Goal: Information Seeking & Learning: Learn about a topic

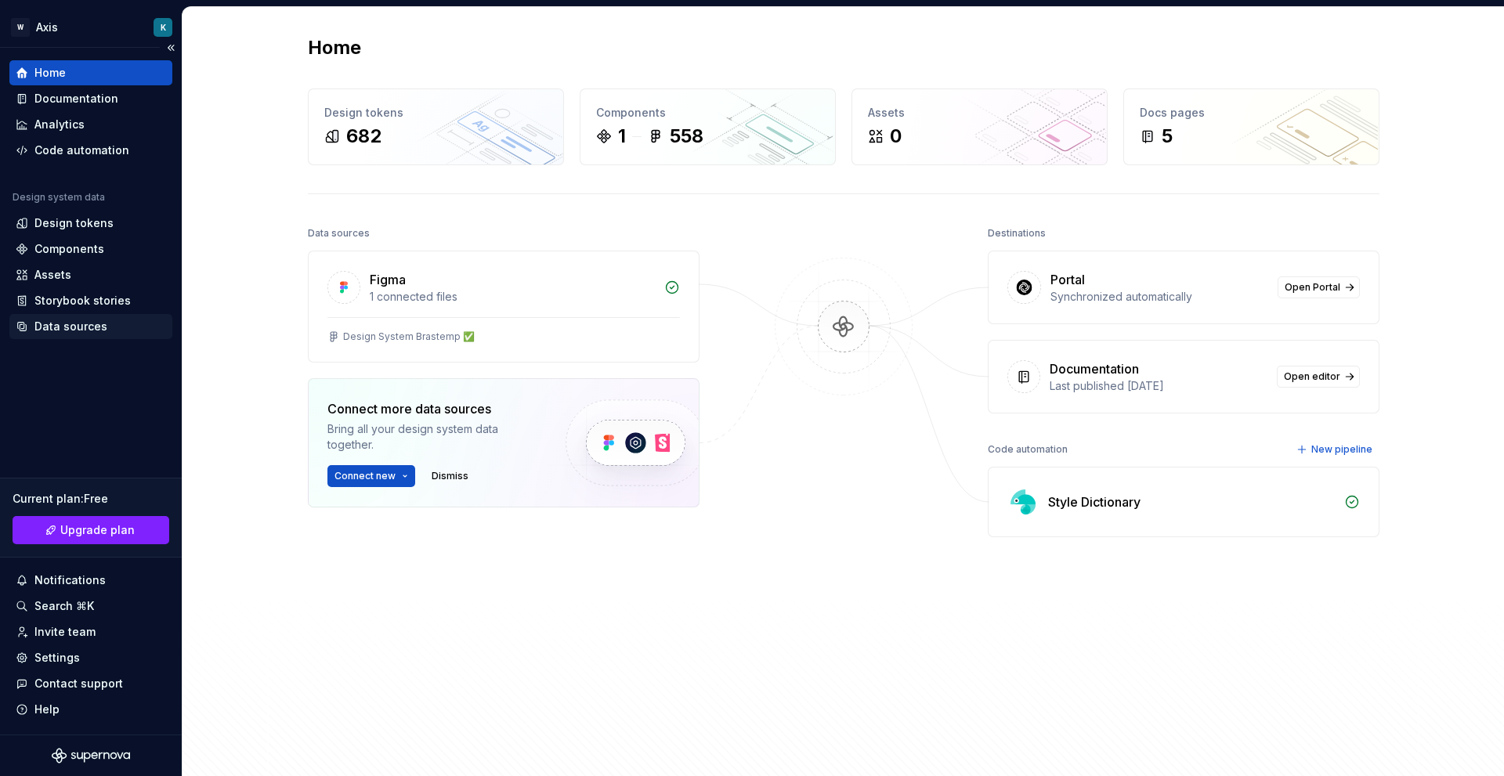
click at [68, 320] on div "Data sources" at bounding box center [70, 327] width 73 height 16
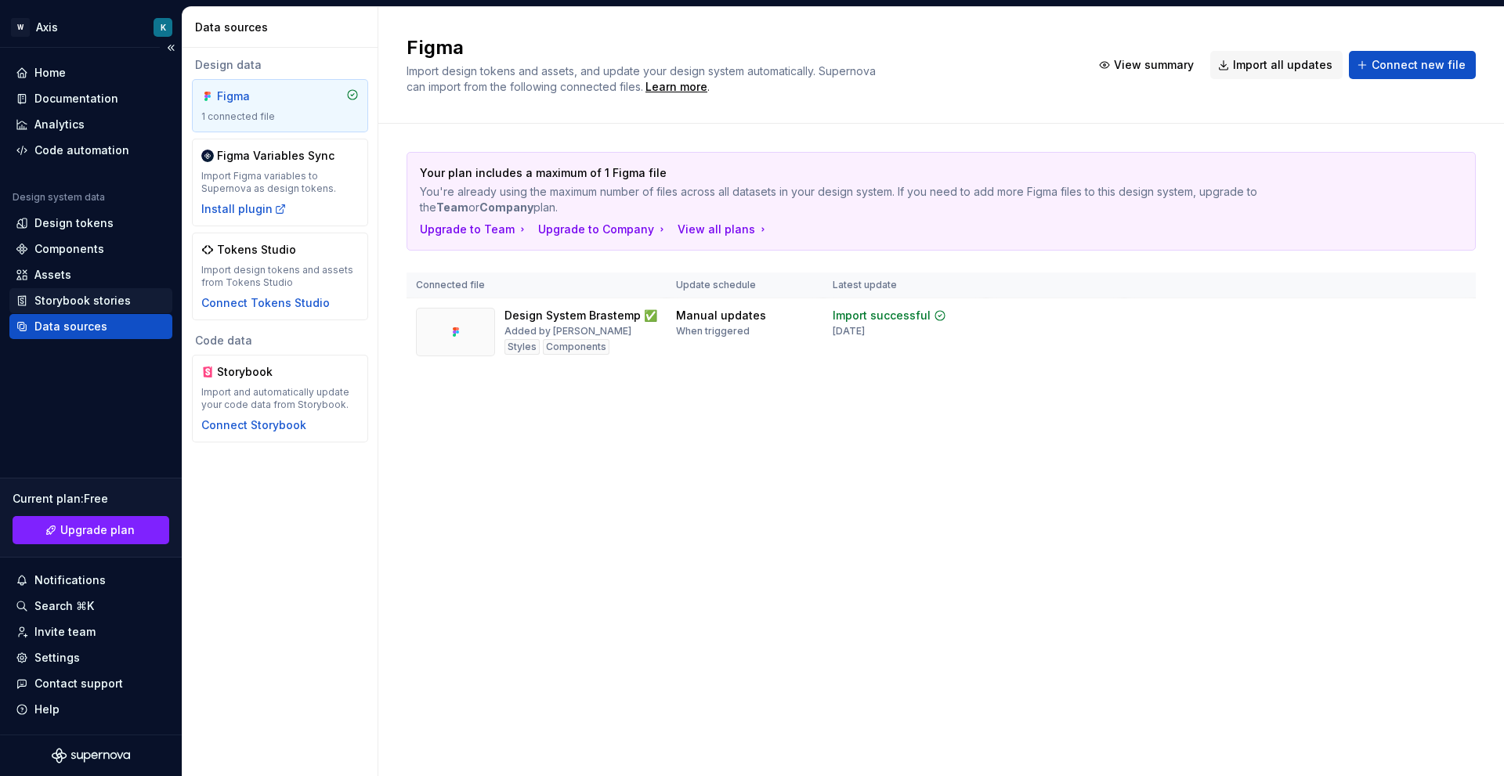
click at [104, 309] on div "Storybook stories" at bounding box center [90, 300] width 163 height 25
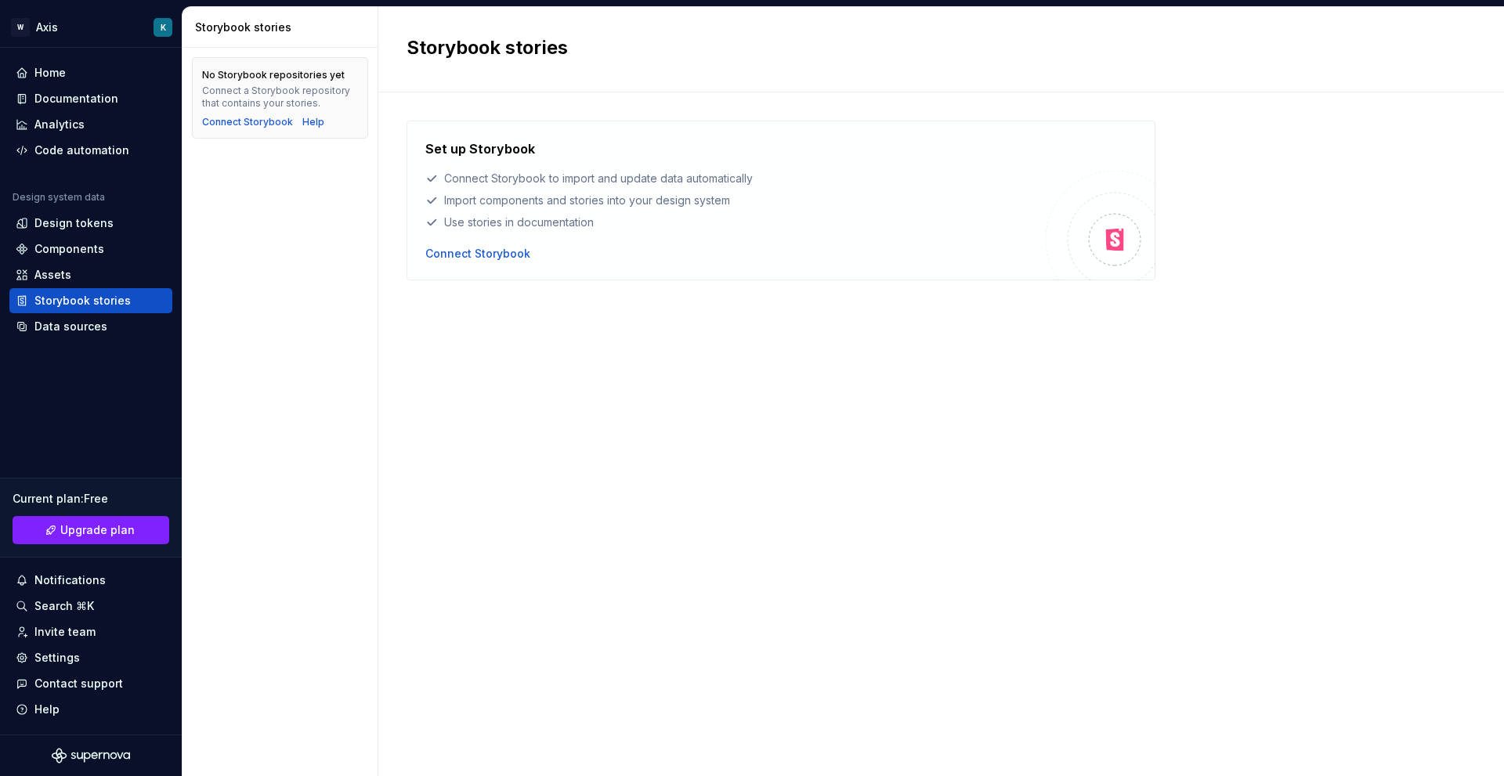
click at [536, 315] on div "Set up Storybook Connect Storybook to import and update data automatically Impo…" at bounding box center [941, 419] width 1069 height 596
click at [104, 266] on div "Assets" at bounding box center [90, 274] width 163 height 25
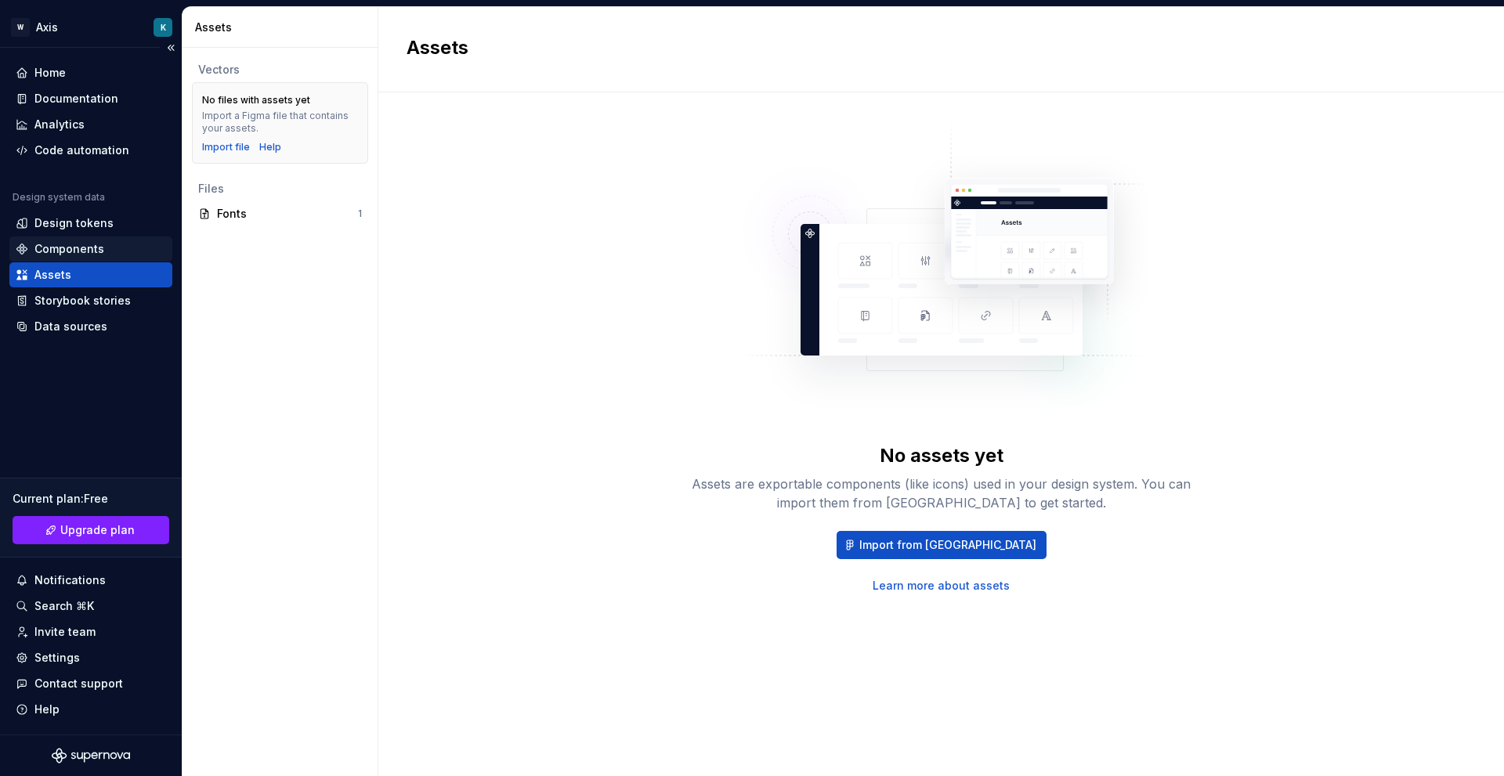
click at [69, 240] on div "Components" at bounding box center [90, 249] width 163 height 25
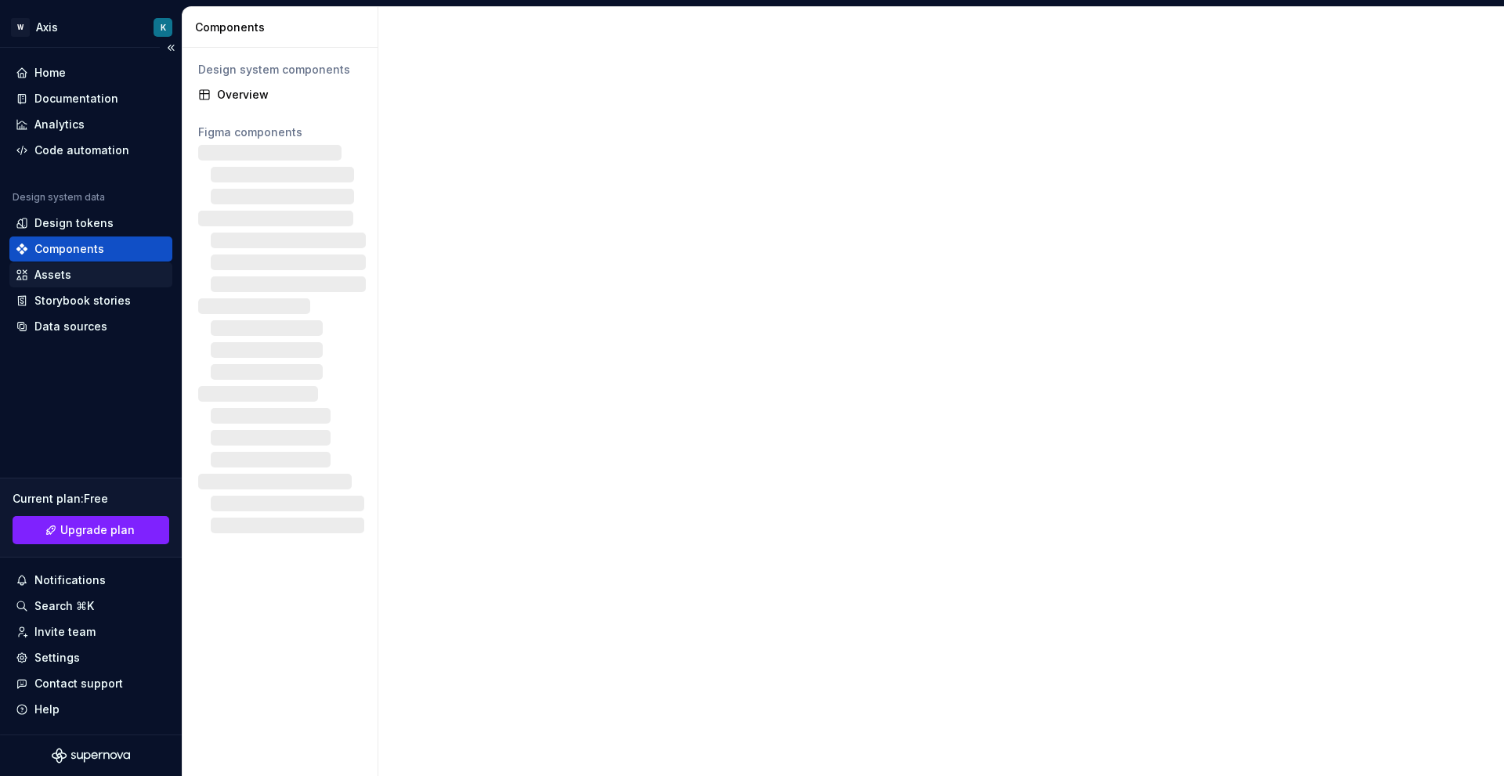
click at [66, 262] on div "Assets" at bounding box center [90, 274] width 163 height 25
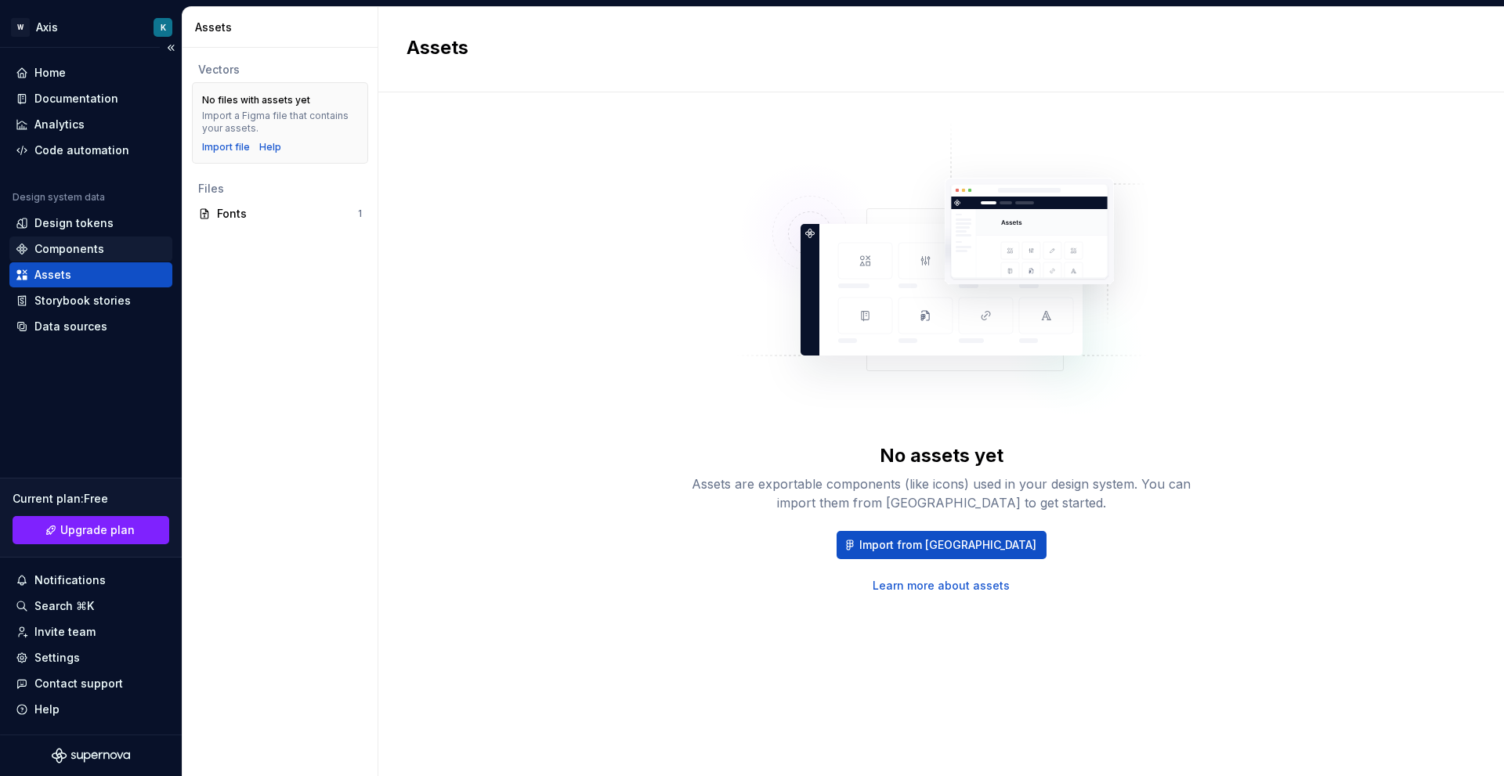
click at [86, 250] on div "Components" at bounding box center [69, 249] width 70 height 16
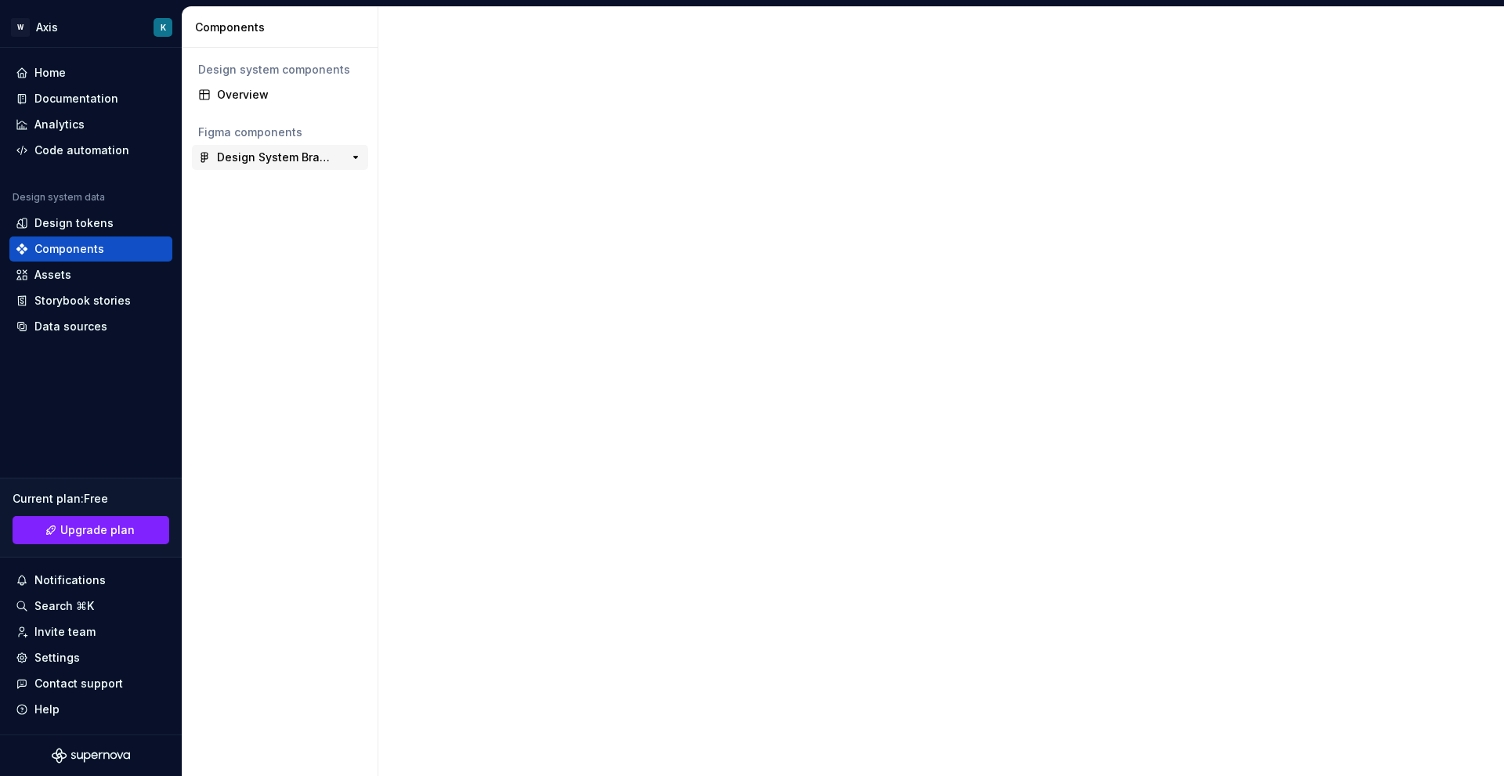
click at [261, 158] on div "Design System Brastemp ﻿﻿✅" at bounding box center [275, 158] width 117 height 16
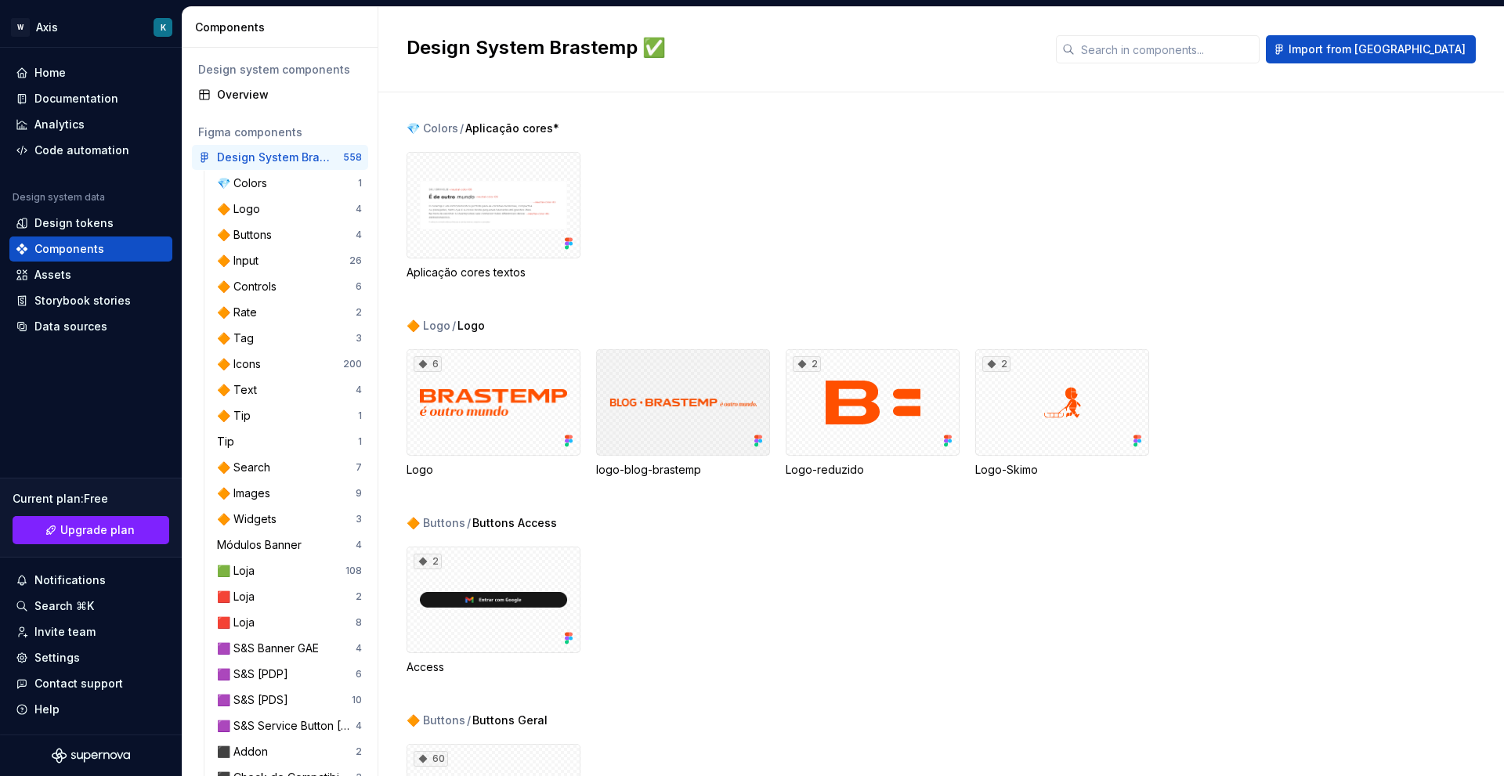
click at [697, 401] on div at bounding box center [683, 402] width 174 height 107
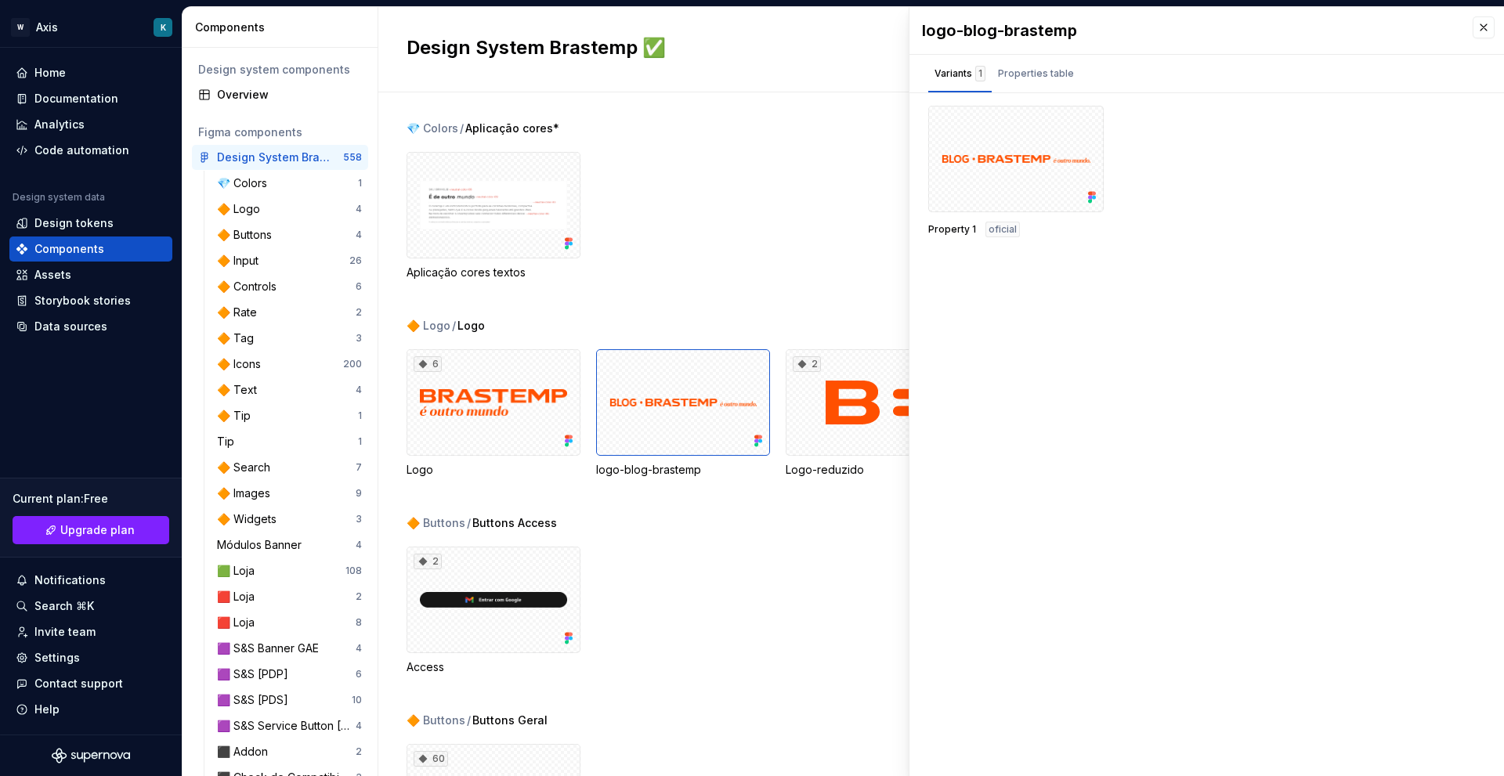
click at [995, 190] on div at bounding box center [1015, 159] width 175 height 107
click at [1022, 152] on div at bounding box center [1015, 159] width 175 height 107
click at [1078, 125] on button "button" at bounding box center [1086, 124] width 22 height 22
click at [1155, 110] on div "Property 1 oficial" at bounding box center [1206, 172] width 557 height 132
click at [1061, 76] on div "Properties table" at bounding box center [1036, 74] width 76 height 16
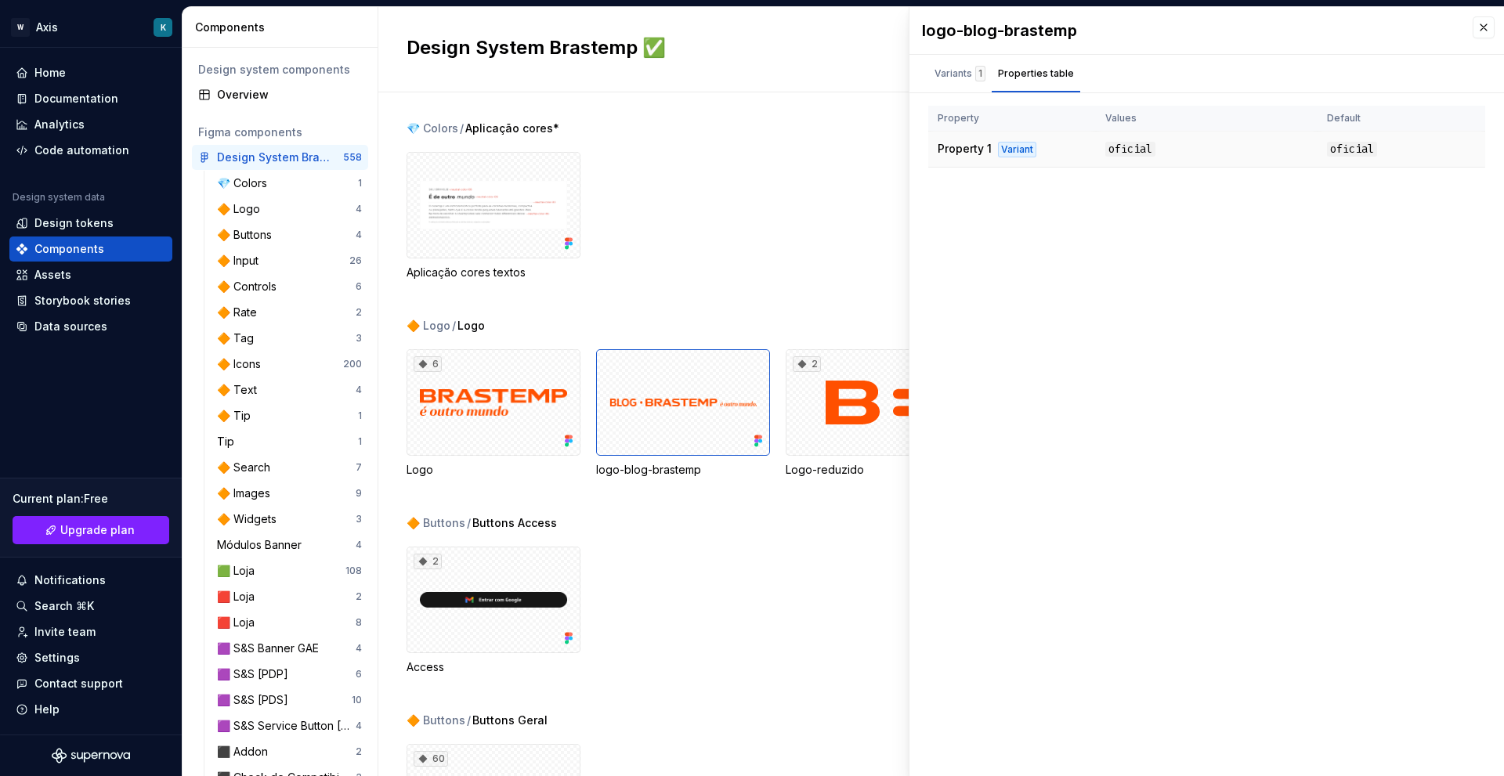
click at [1035, 149] on div "Variant" at bounding box center [1017, 150] width 38 height 16
click at [516, 196] on div at bounding box center [494, 205] width 174 height 107
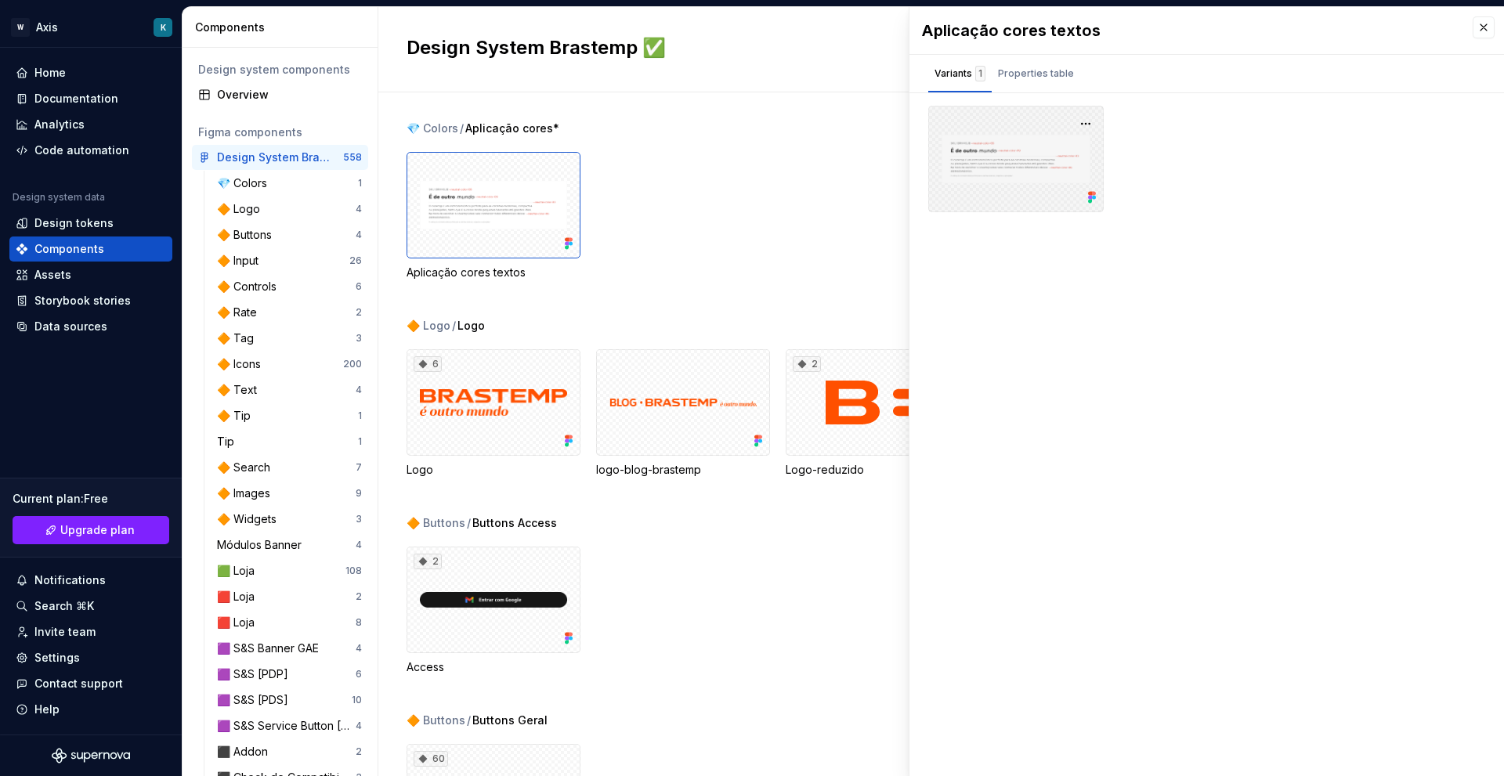
click at [1036, 186] on div at bounding box center [1015, 159] width 175 height 107
click at [1089, 129] on button "button" at bounding box center [1086, 124] width 22 height 22
click at [719, 212] on div "Aplicação cores textos" at bounding box center [956, 216] width 1098 height 128
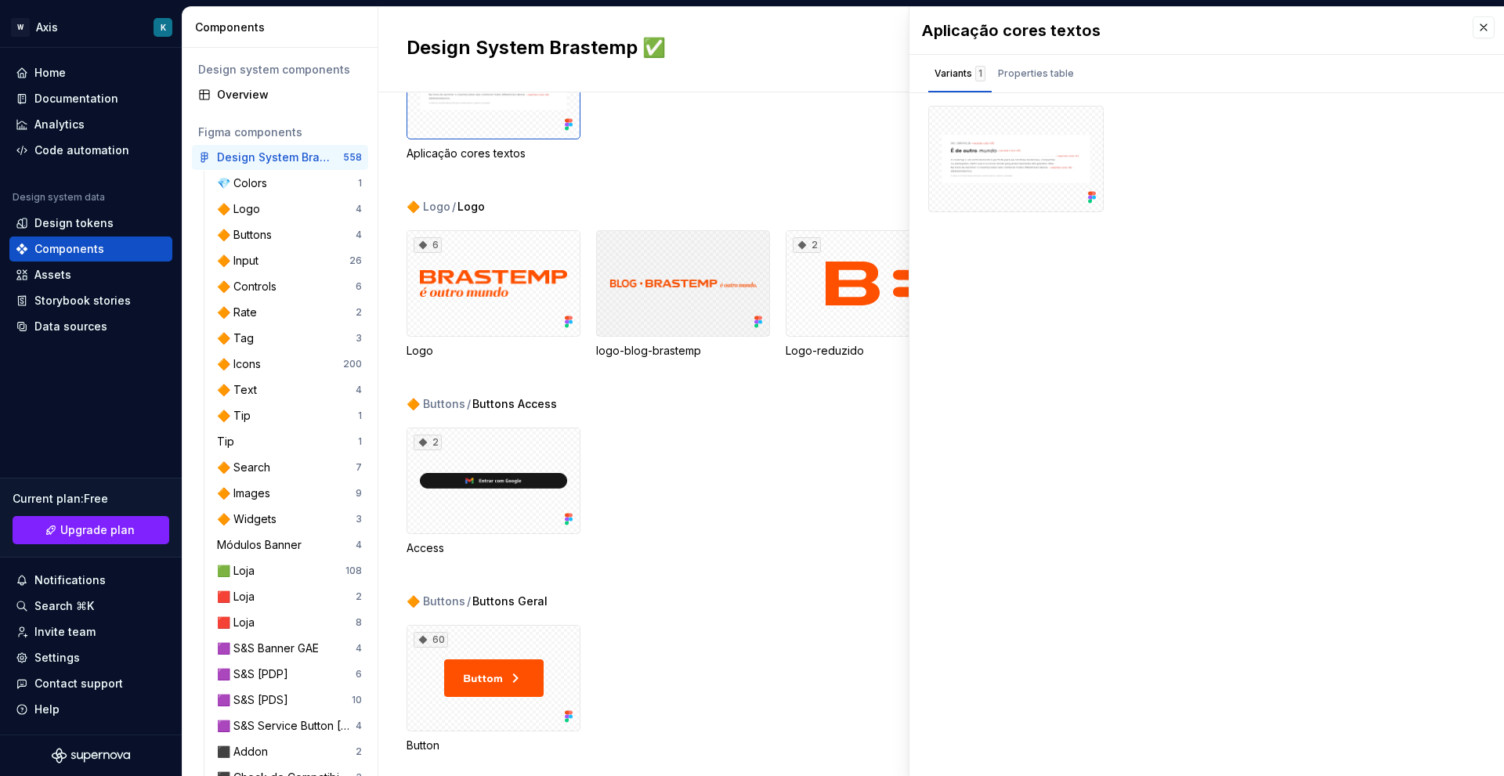
scroll to position [470, 0]
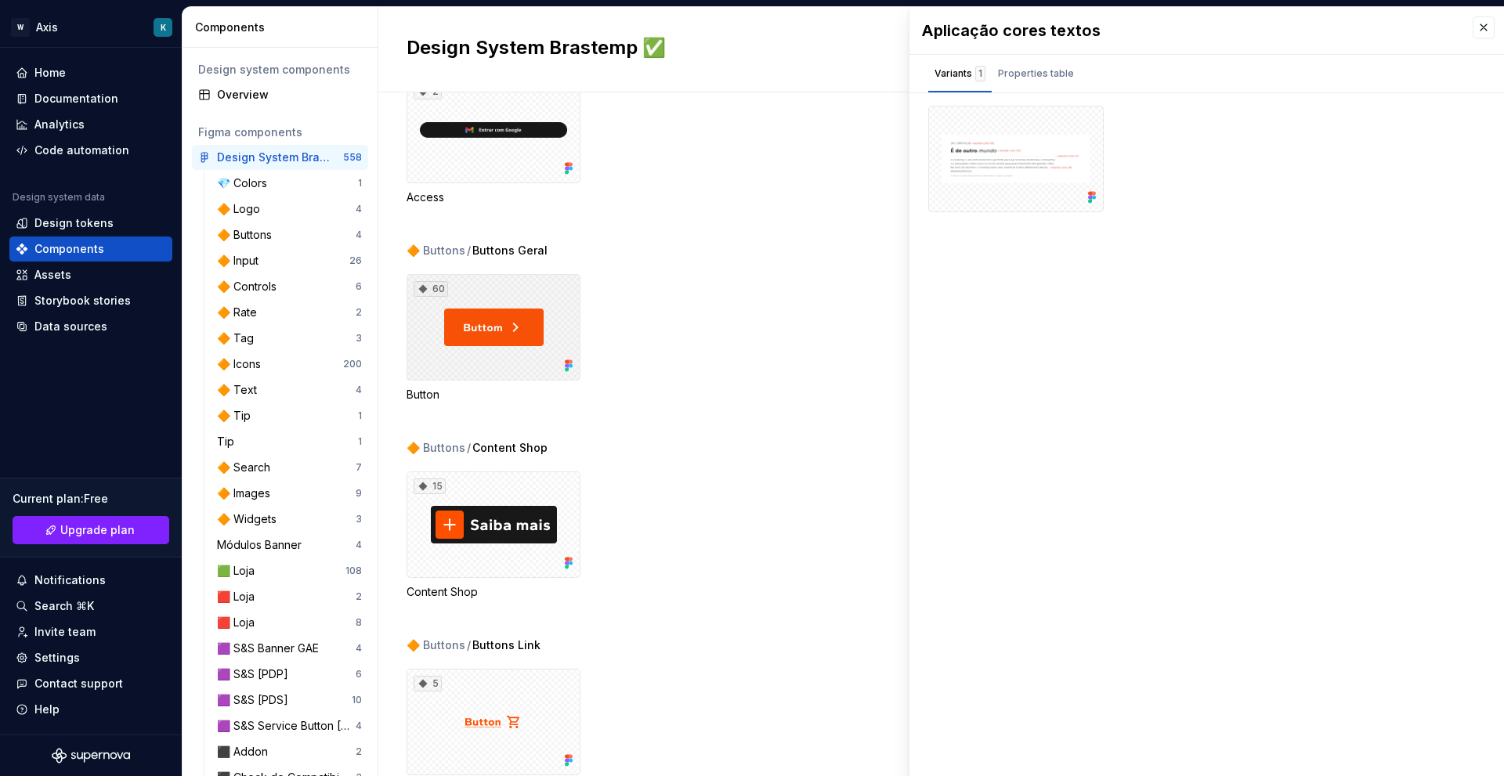
click at [507, 321] on div "60" at bounding box center [494, 327] width 174 height 107
click at [239, 368] on div "🔶 Icons" at bounding box center [242, 364] width 50 height 16
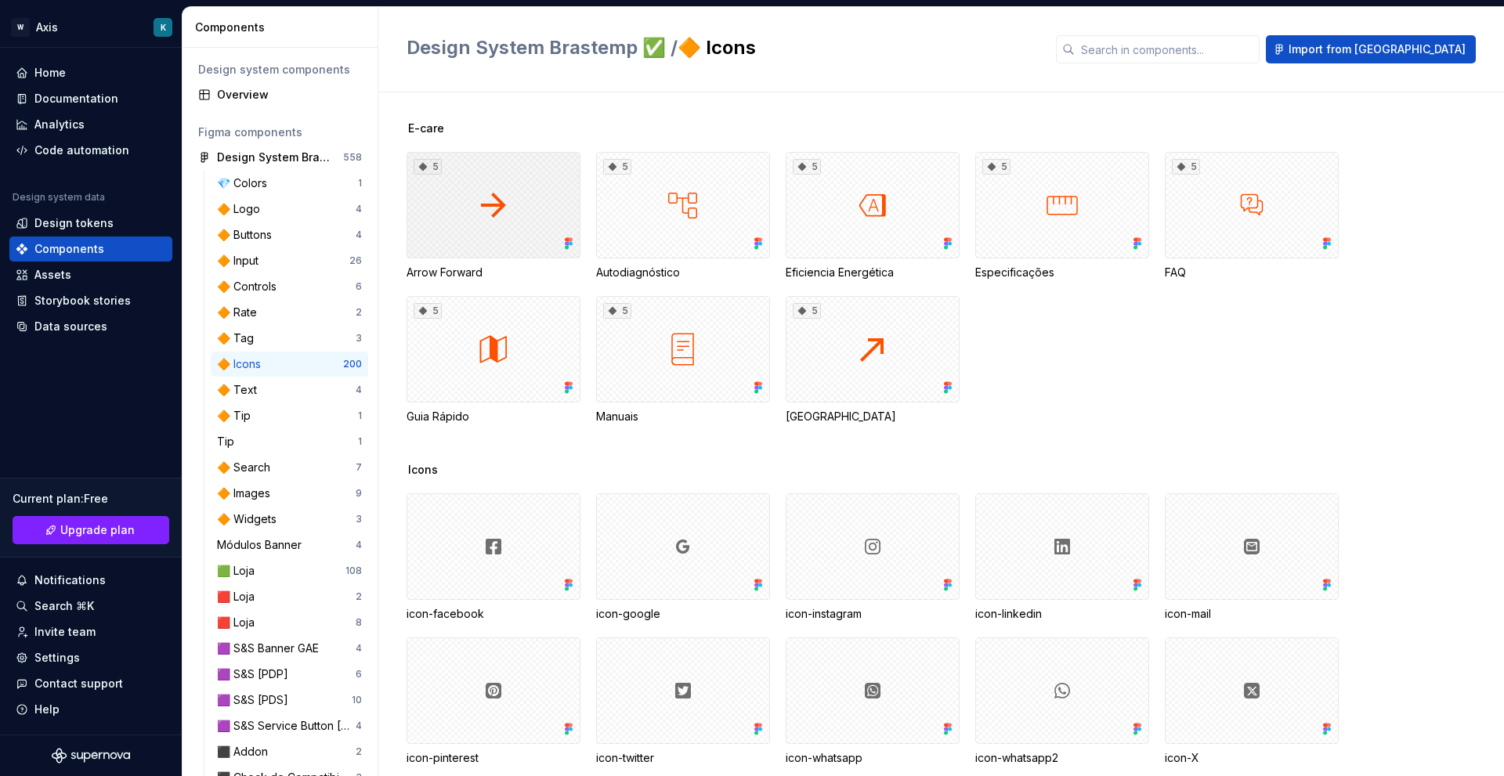
click at [490, 215] on div "5" at bounding box center [494, 205] width 174 height 107
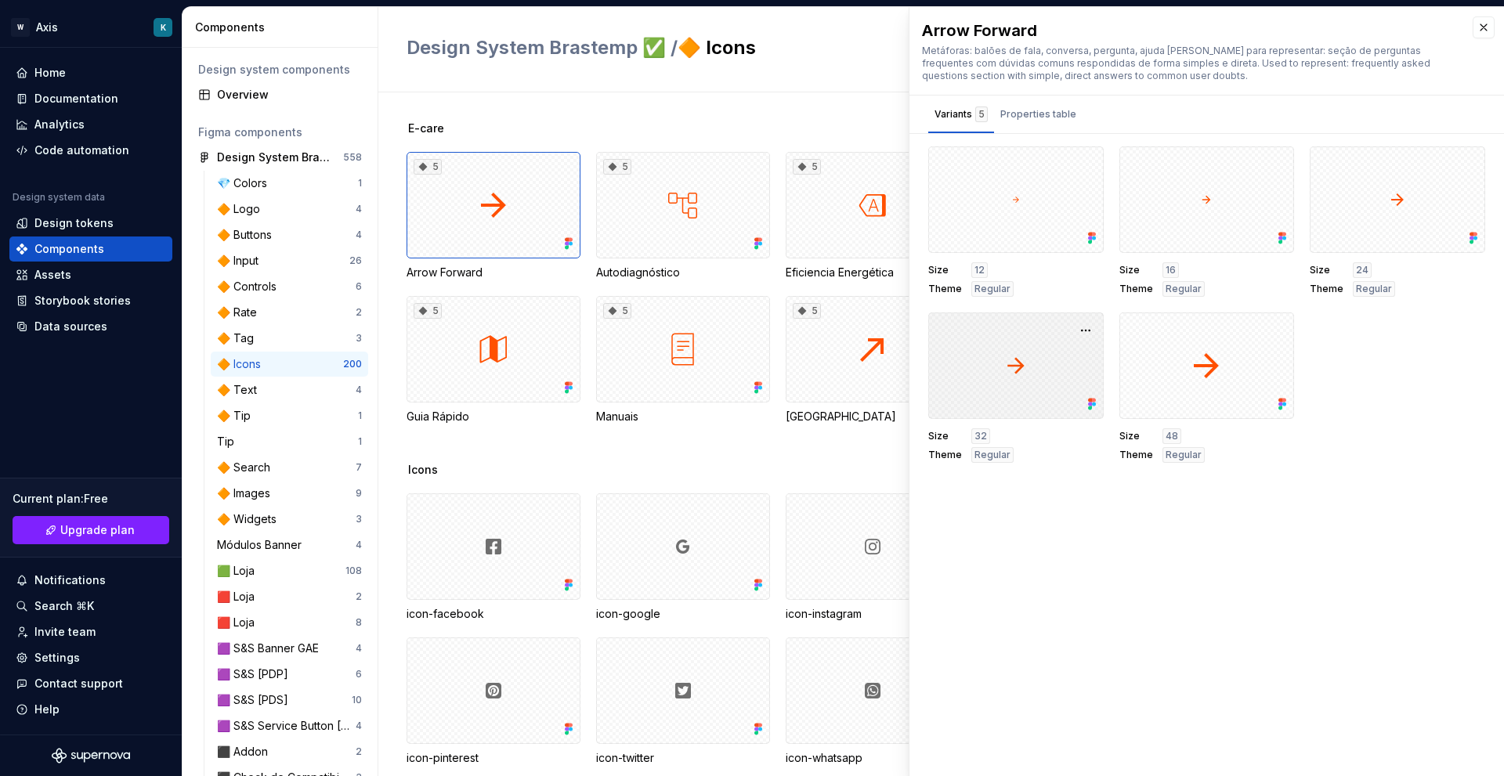
click at [996, 383] on div at bounding box center [1015, 366] width 175 height 107
click at [1032, 98] on button "Properties table" at bounding box center [1038, 115] width 89 height 38
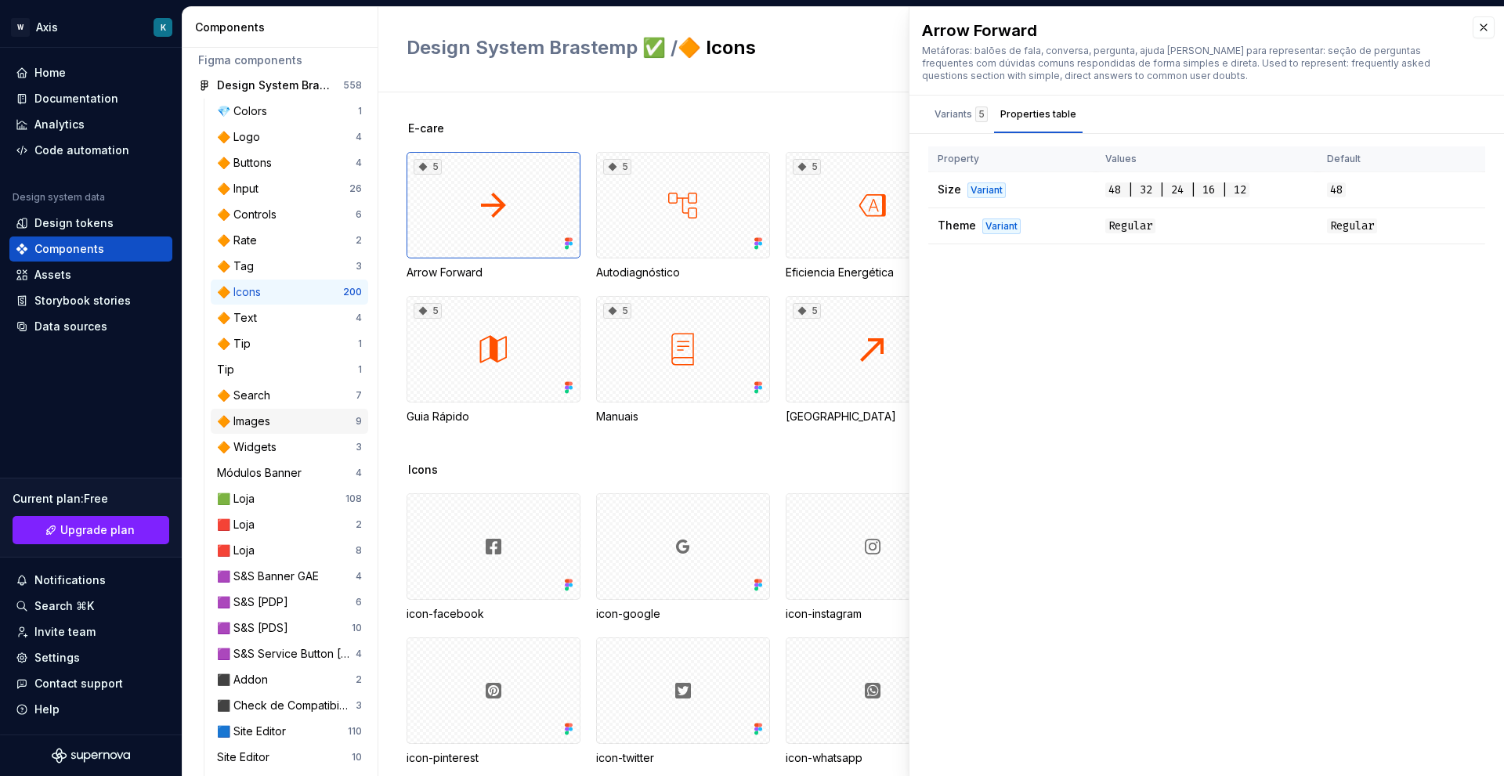
scroll to position [78, 0]
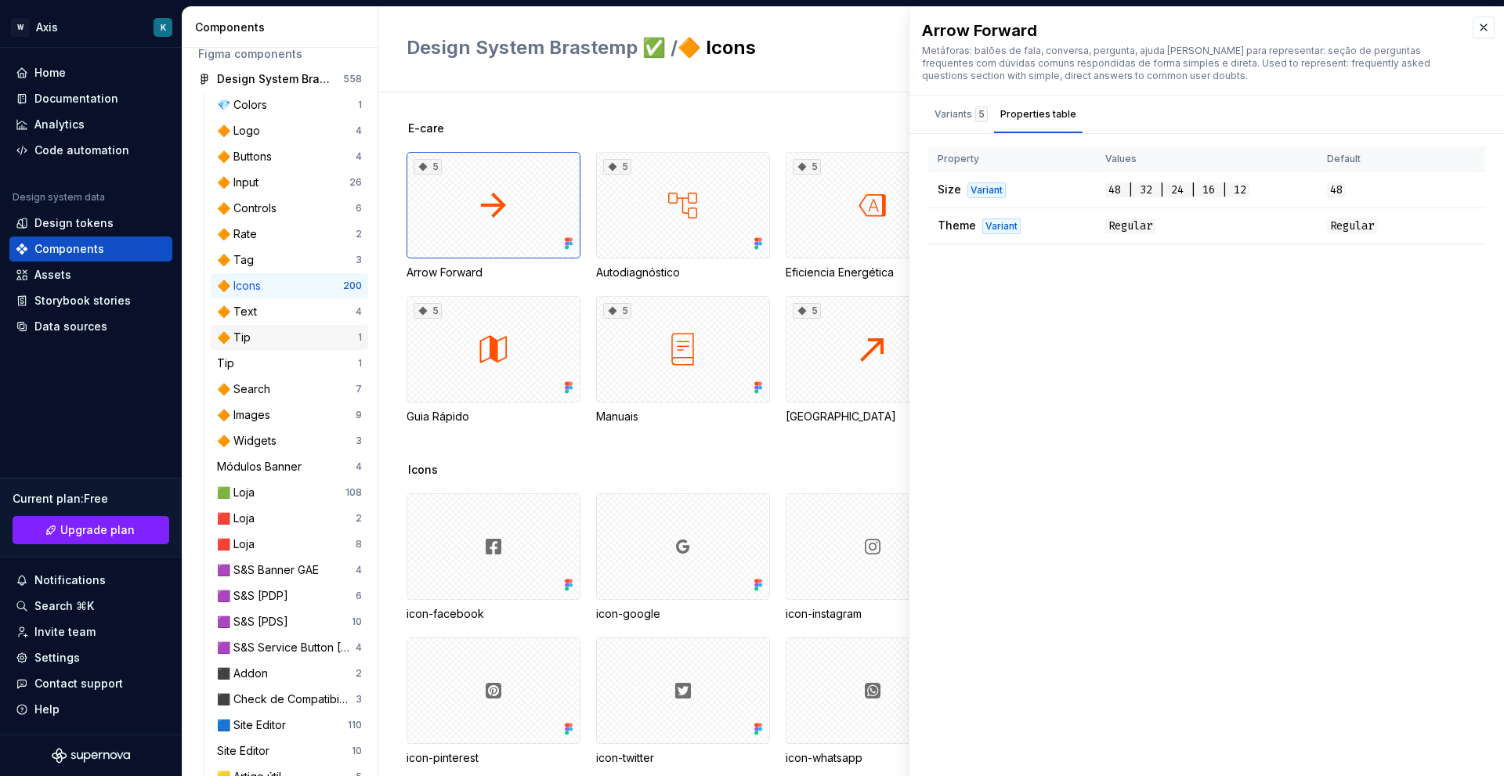
click at [273, 338] on div "🔶 Tip" at bounding box center [287, 338] width 141 height 16
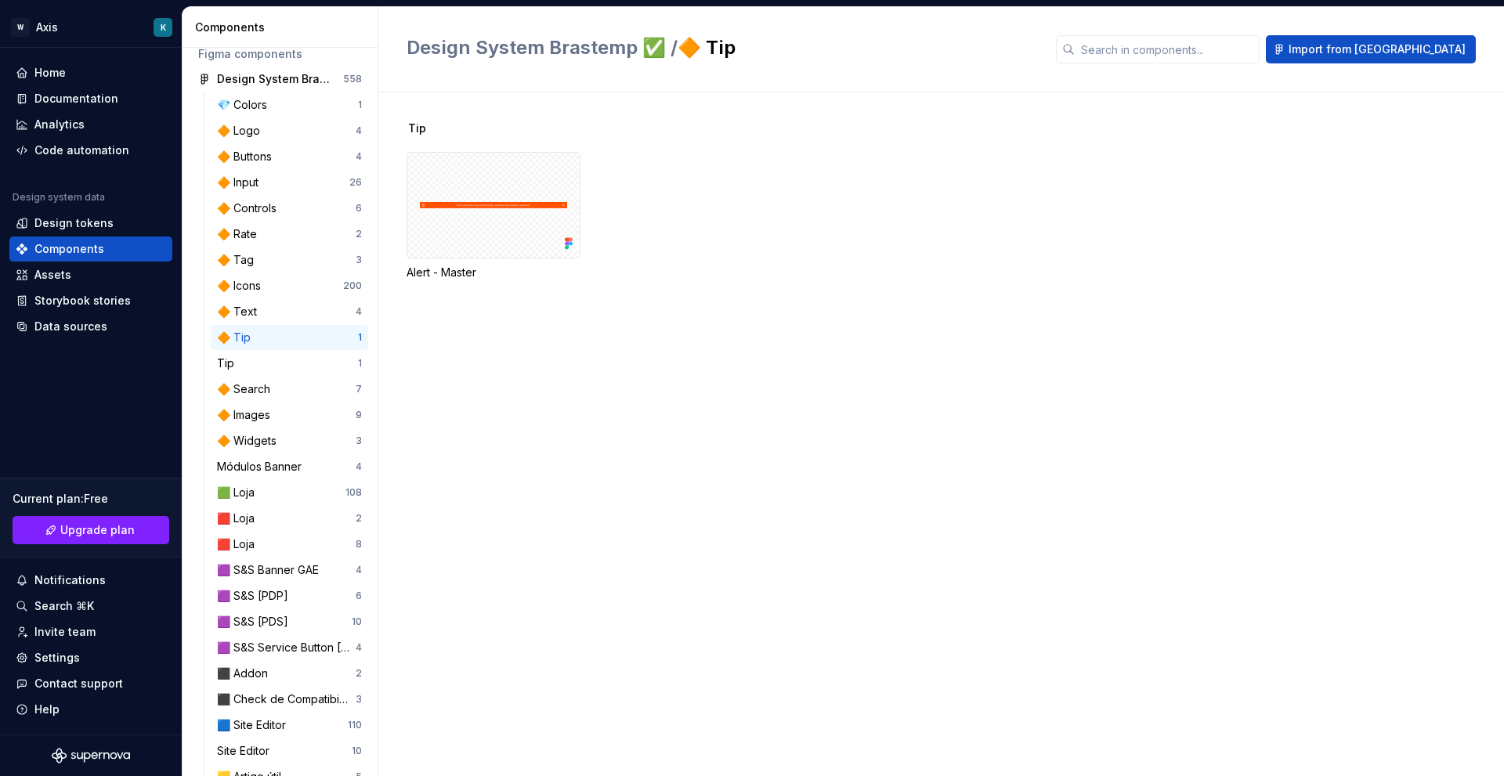
click at [573, 263] on div "Alert - Master" at bounding box center [494, 216] width 174 height 128
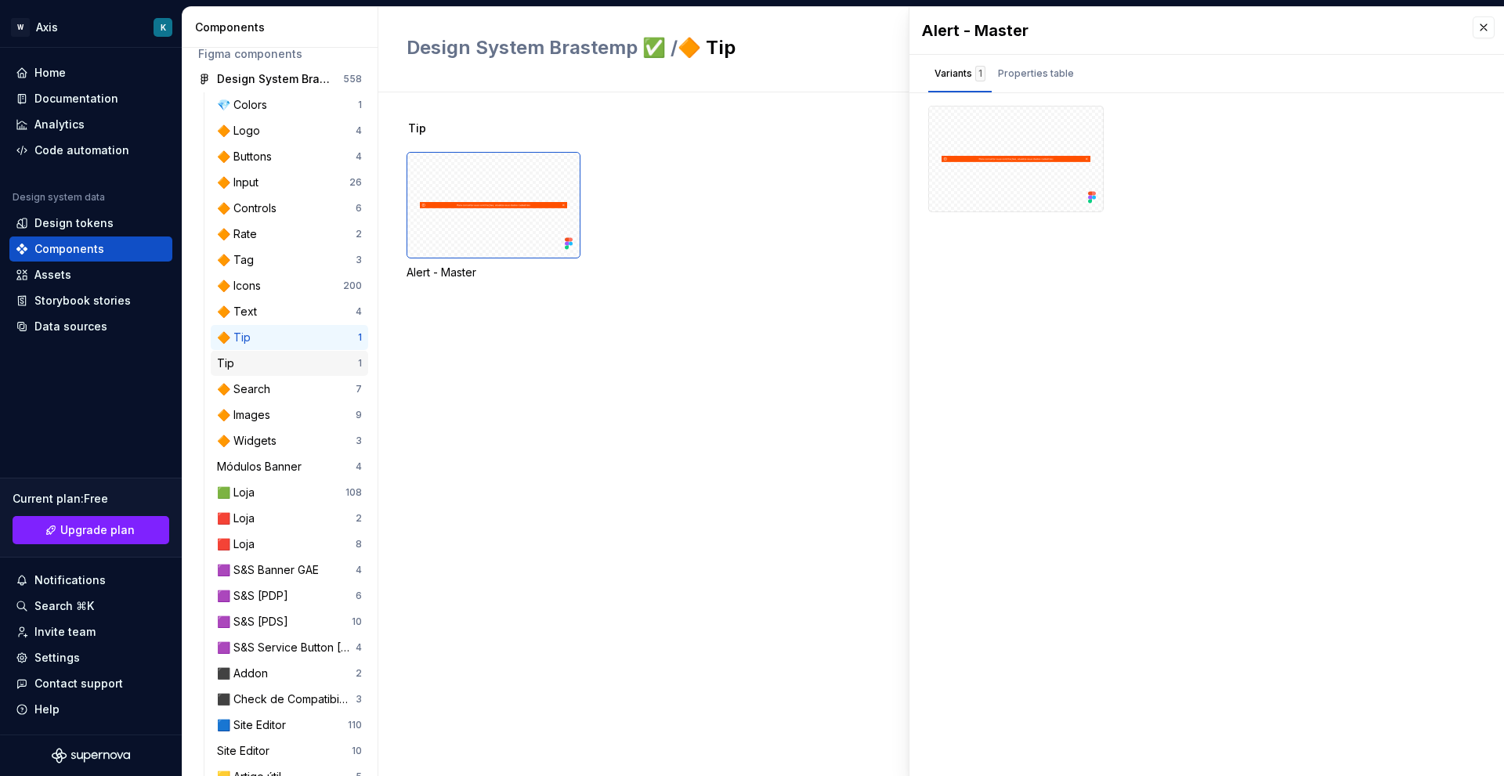
click at [284, 375] on div "Tip 1" at bounding box center [289, 363] width 157 height 25
click at [276, 394] on div "🔶 Search" at bounding box center [247, 390] width 60 height 16
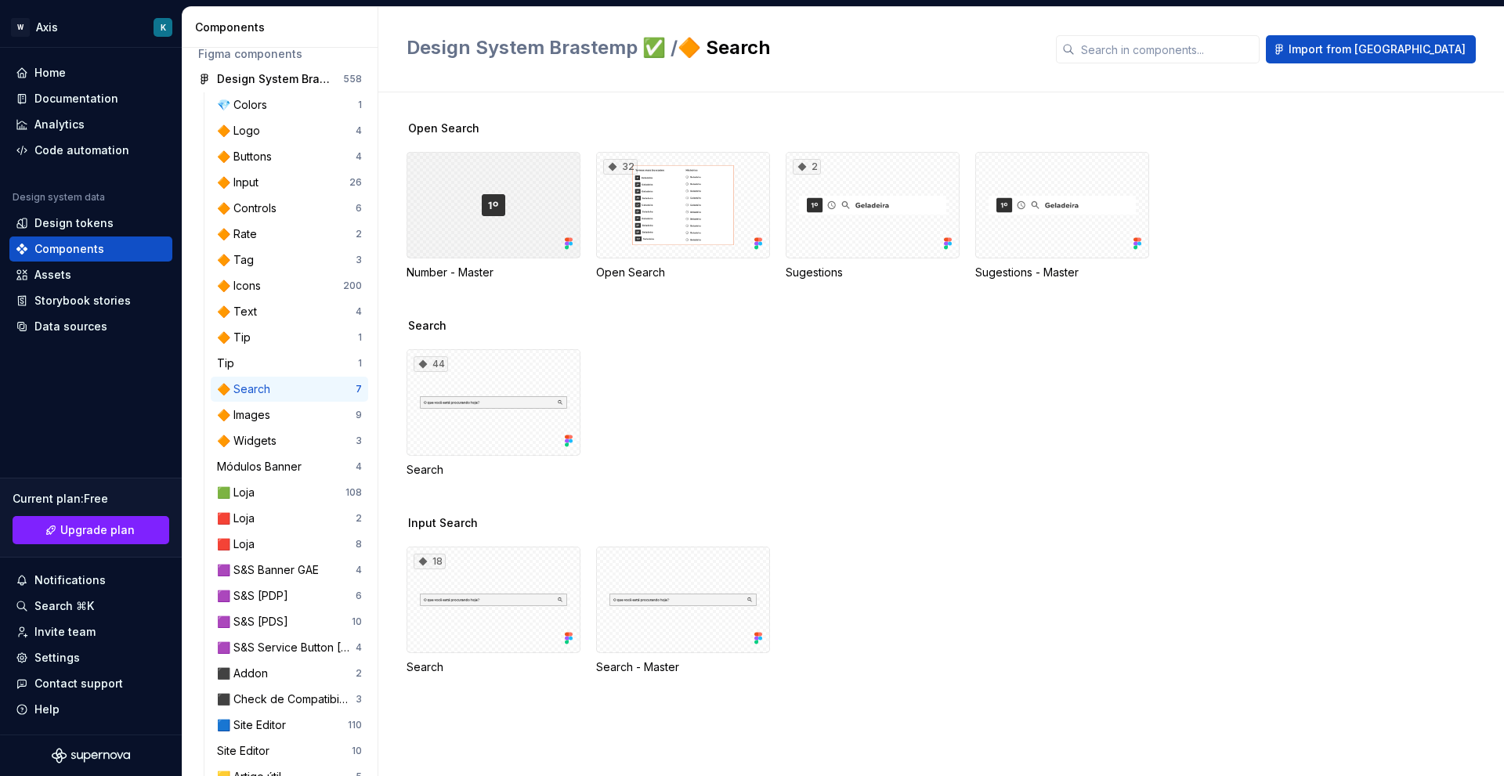
click at [519, 188] on div at bounding box center [494, 205] width 174 height 107
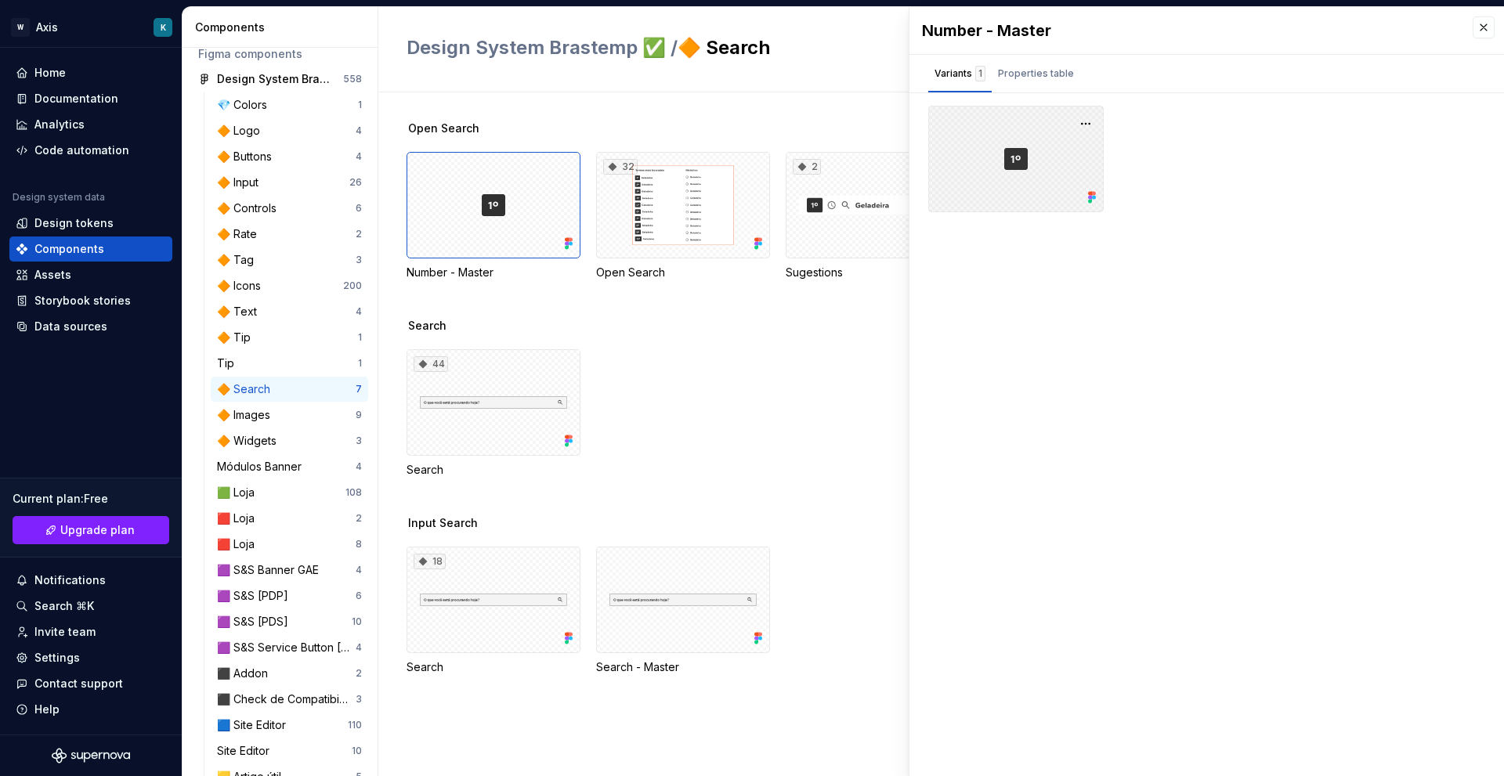
click at [1029, 190] on div at bounding box center [1015, 159] width 175 height 107
click at [1090, 130] on button "button" at bounding box center [1086, 124] width 22 height 22
drag, startPoint x: 1251, startPoint y: 209, endPoint x: 1055, endPoint y: 140, distance: 207.6
click at [1250, 209] on div at bounding box center [1206, 159] width 557 height 107
click at [1017, 82] on div "Properties table" at bounding box center [1036, 73] width 89 height 25
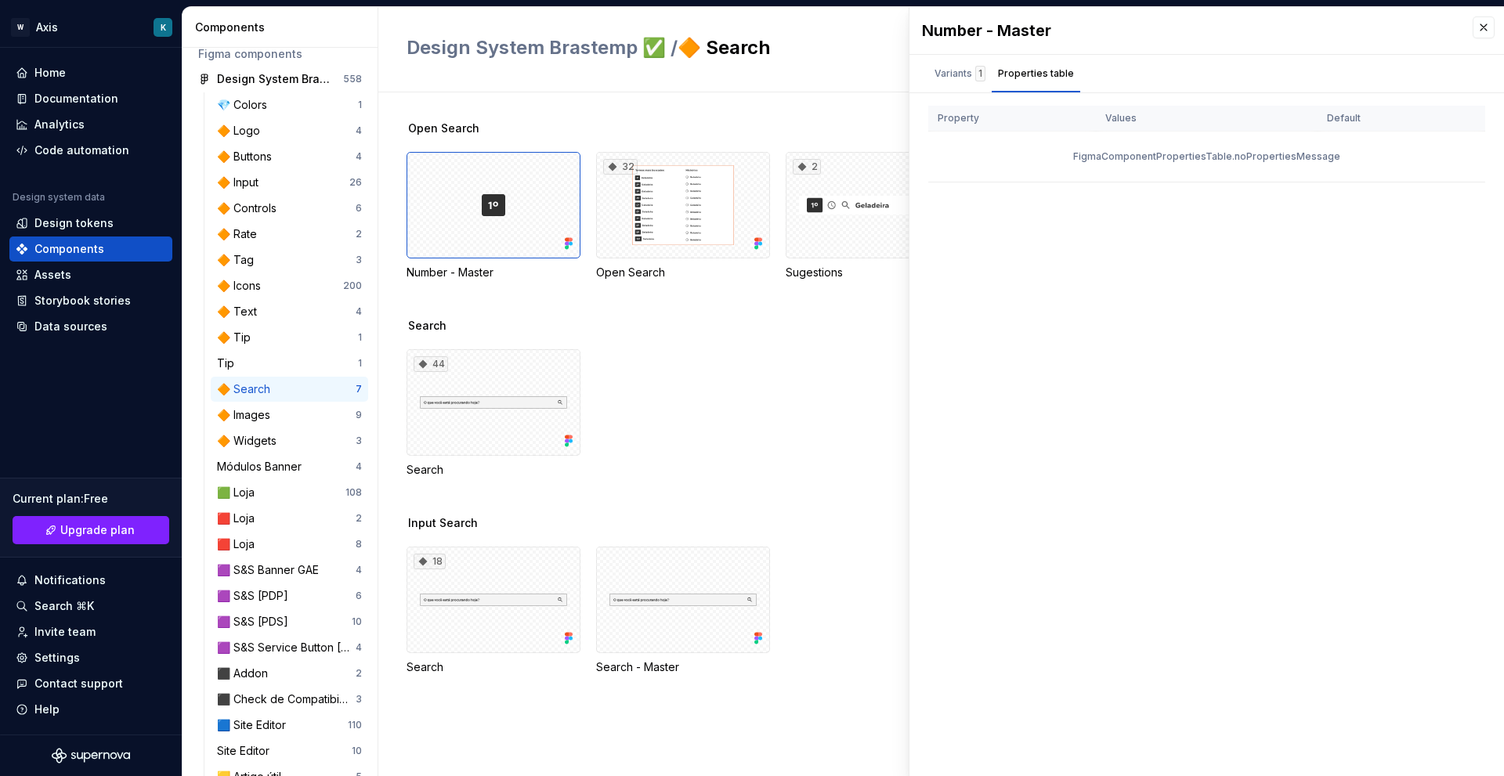
click at [763, 568] on div at bounding box center [683, 600] width 174 height 107
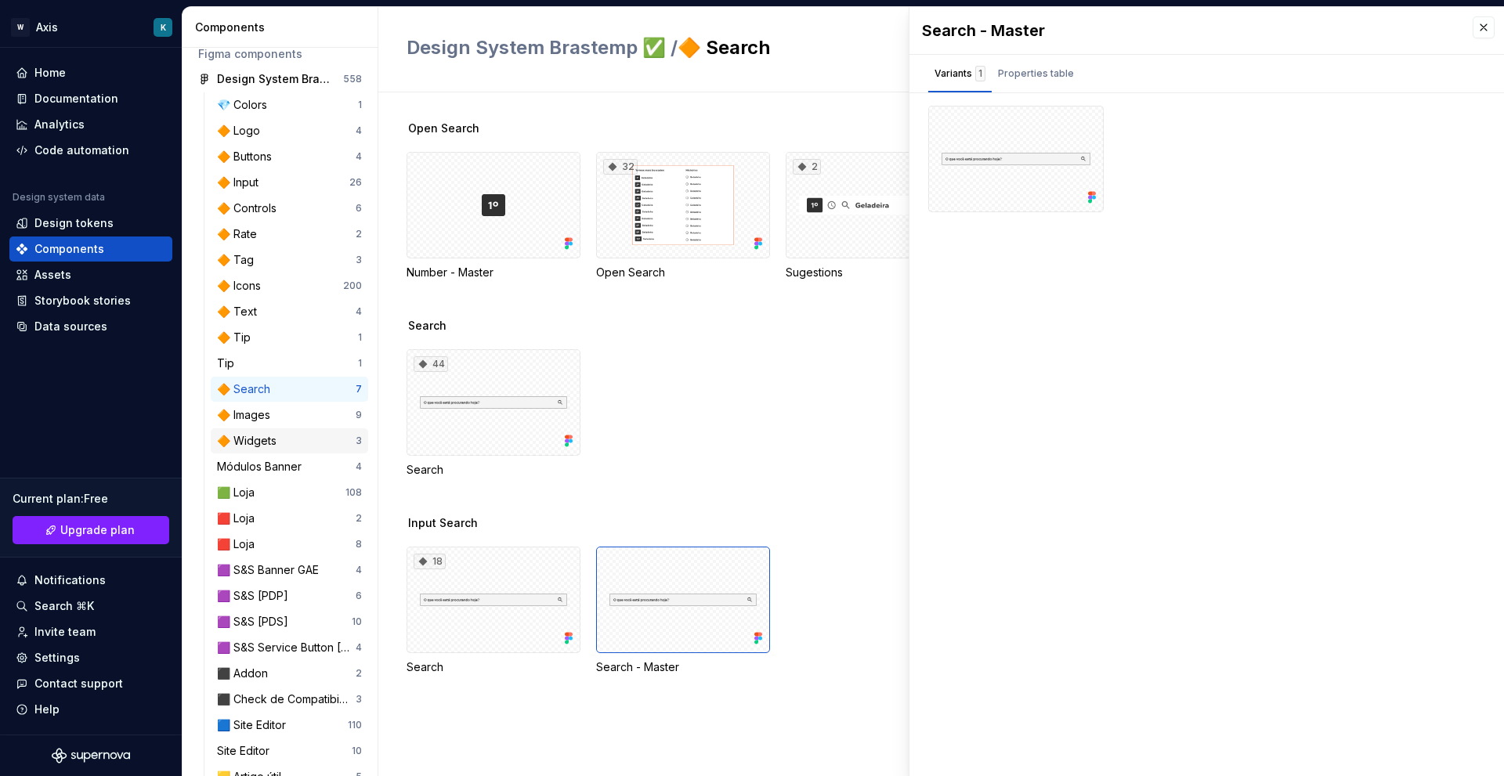
click at [242, 450] on div "🔶 Widgets 3" at bounding box center [289, 441] width 157 height 25
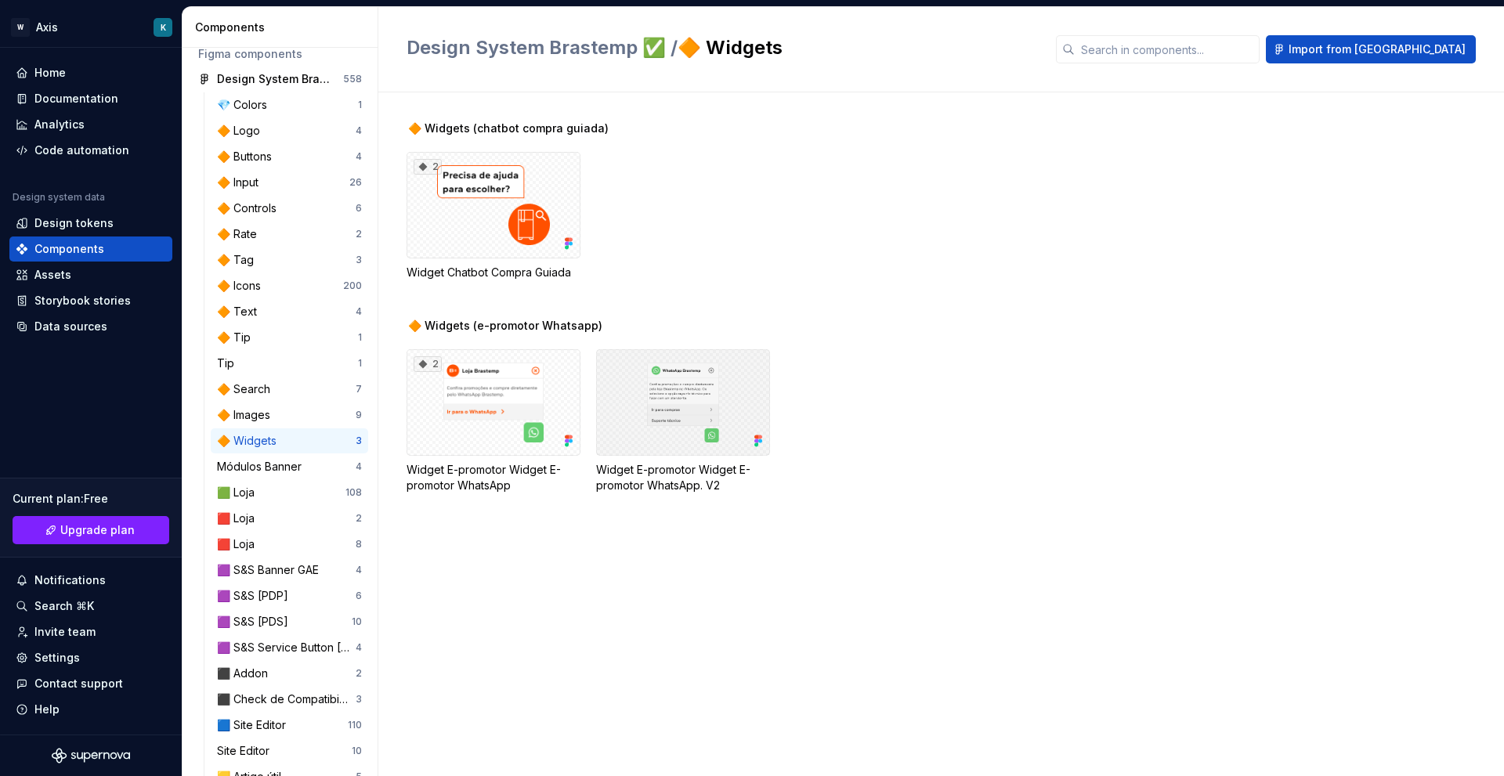
click at [701, 418] on div at bounding box center [683, 402] width 174 height 107
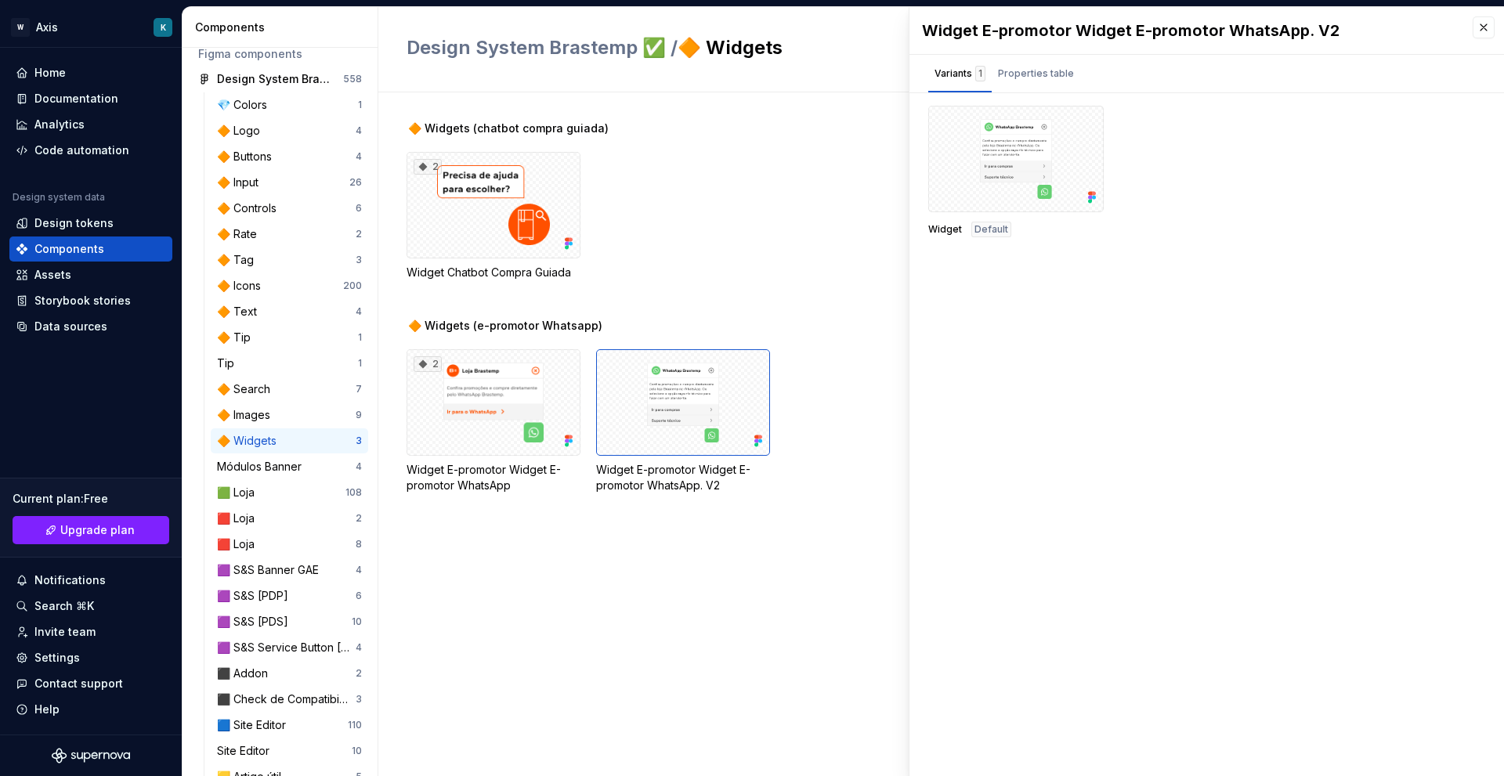
click at [1035, 204] on div at bounding box center [1015, 159] width 175 height 107
click at [1085, 127] on button "button" at bounding box center [1086, 124] width 22 height 22
click at [1167, 126] on div "Widget Default" at bounding box center [1206, 172] width 557 height 132
click at [967, 161] on div at bounding box center [1015, 159] width 175 height 107
click at [99, 219] on div "Design tokens" at bounding box center [73, 223] width 79 height 16
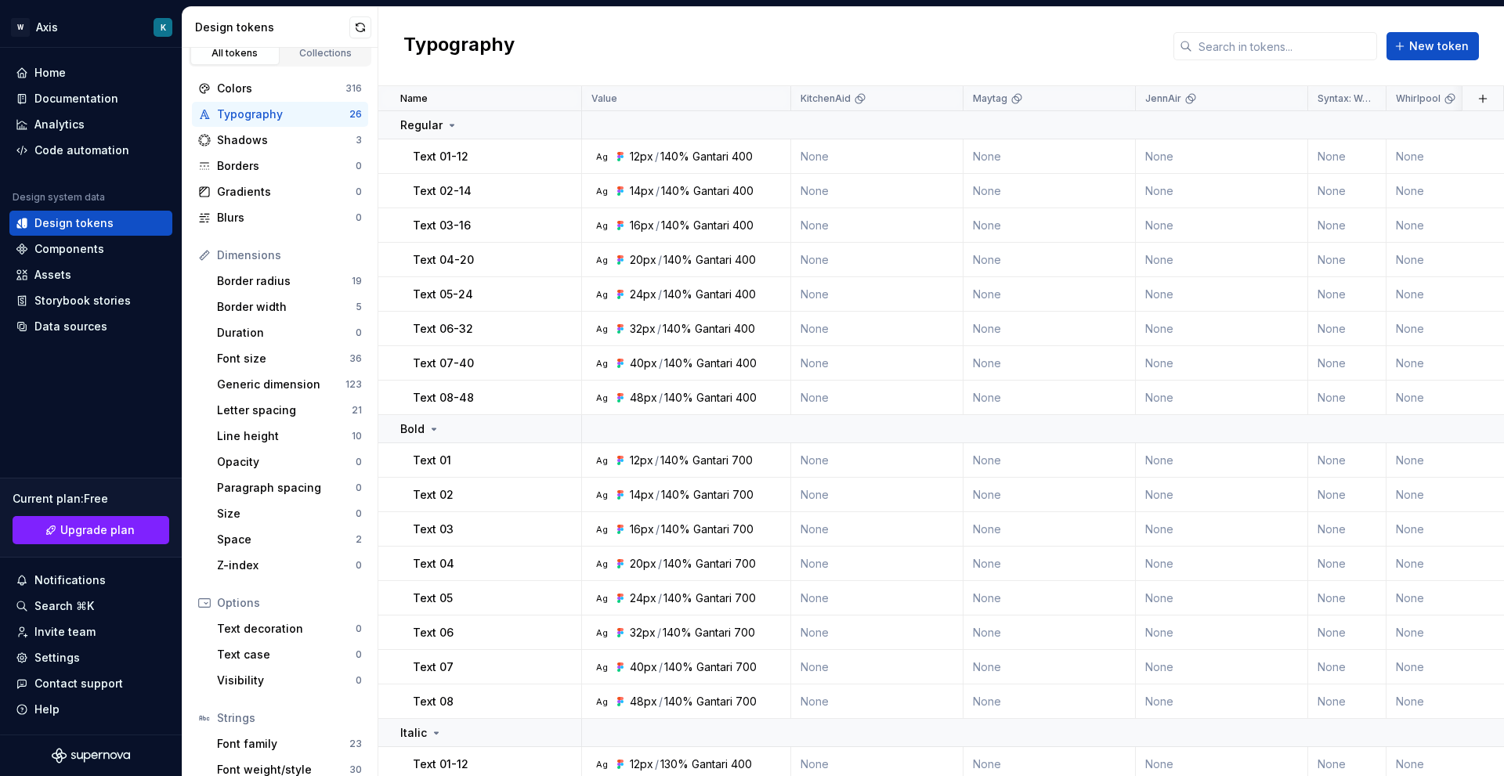
scroll to position [81, 0]
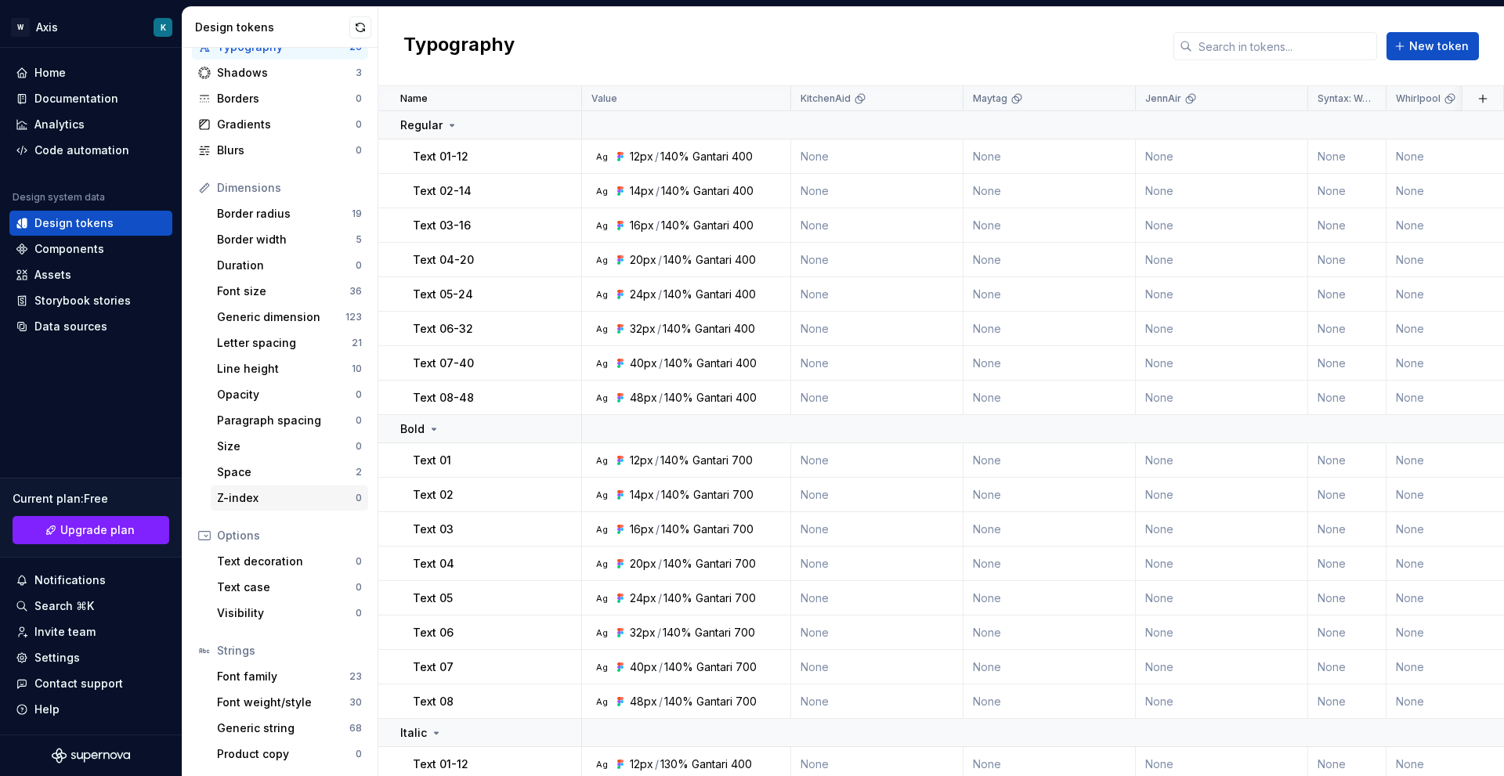
click at [313, 499] on div "Z-index" at bounding box center [286, 498] width 139 height 16
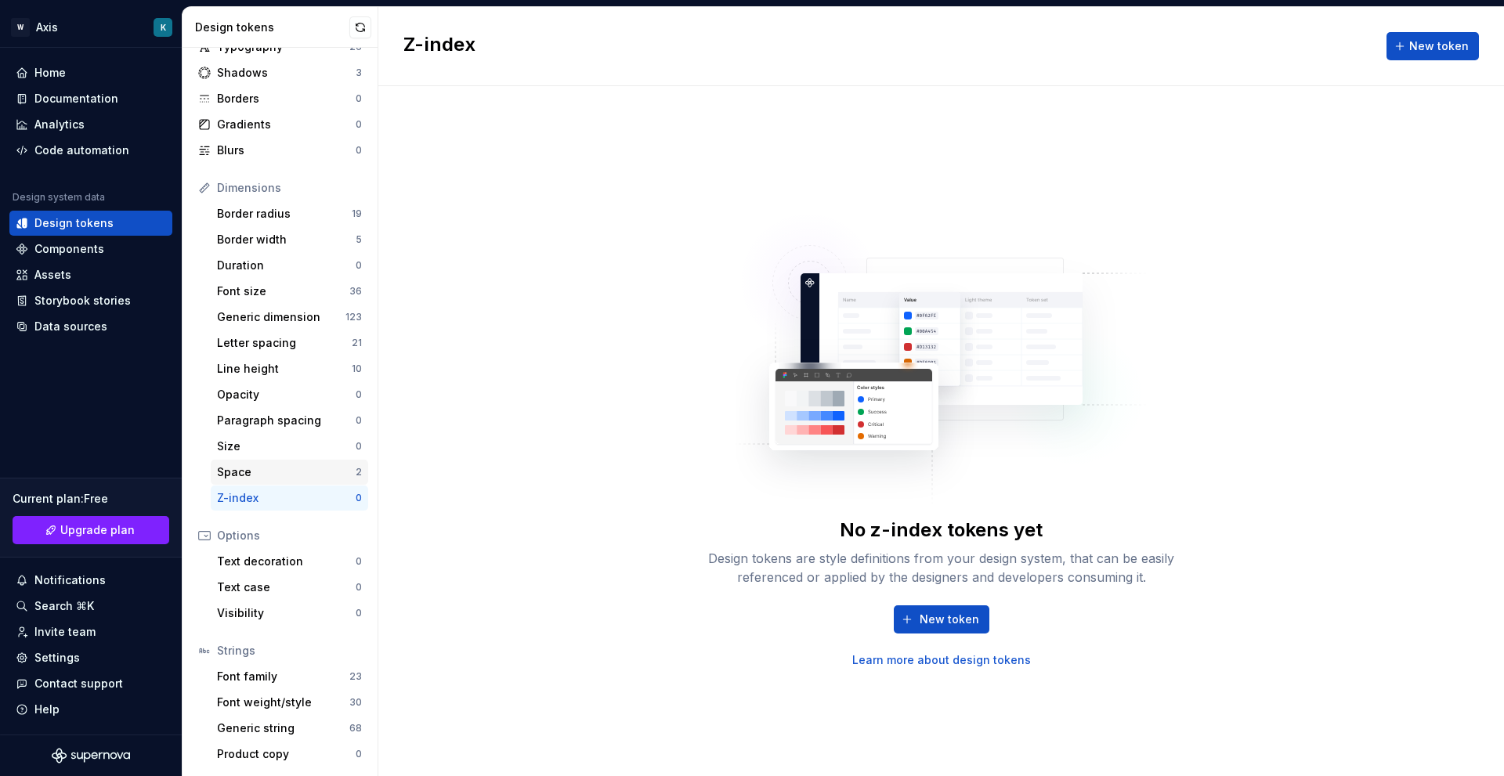
click at [308, 482] on div "Space 2" at bounding box center [289, 472] width 157 height 25
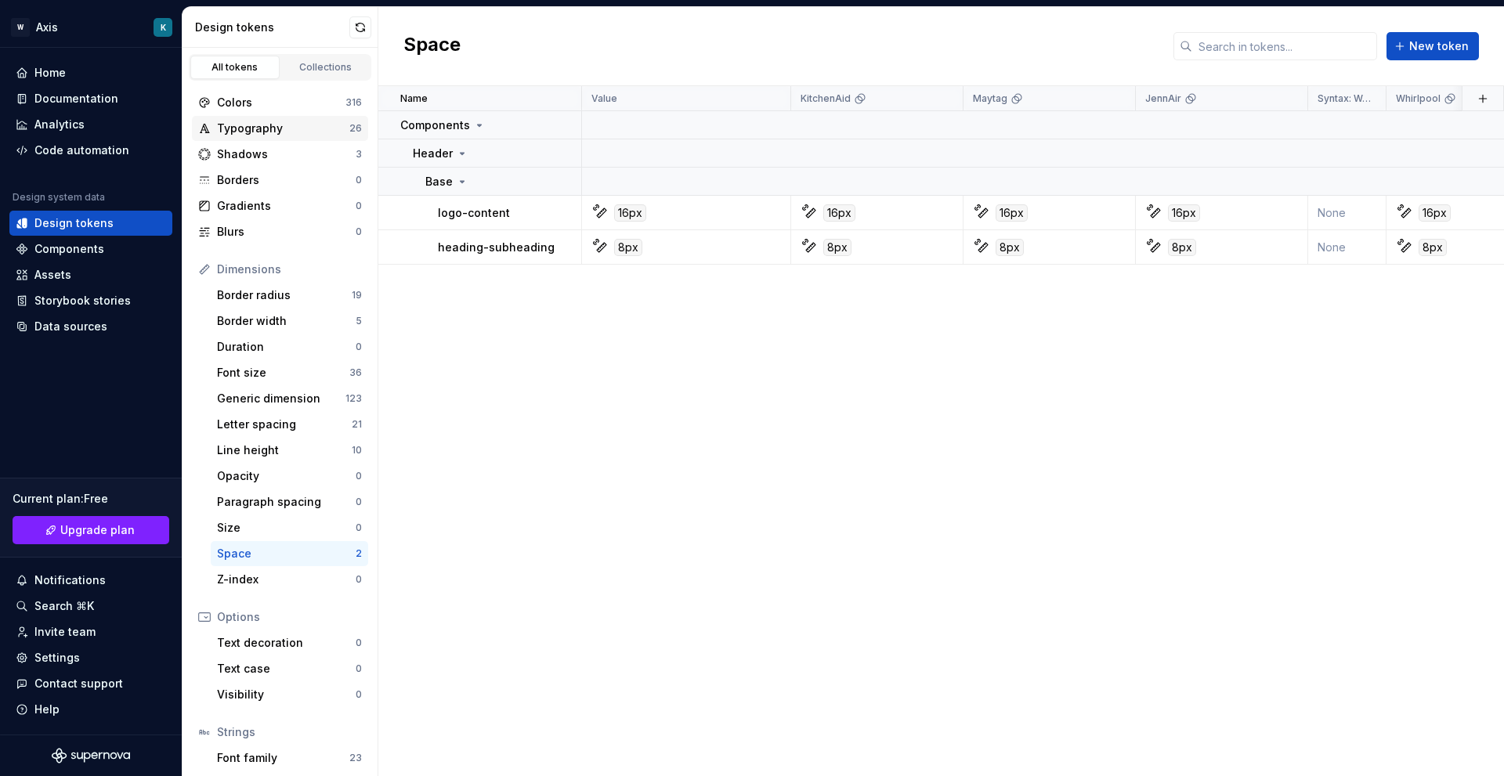
click at [256, 136] on div "Typography" at bounding box center [283, 129] width 132 height 16
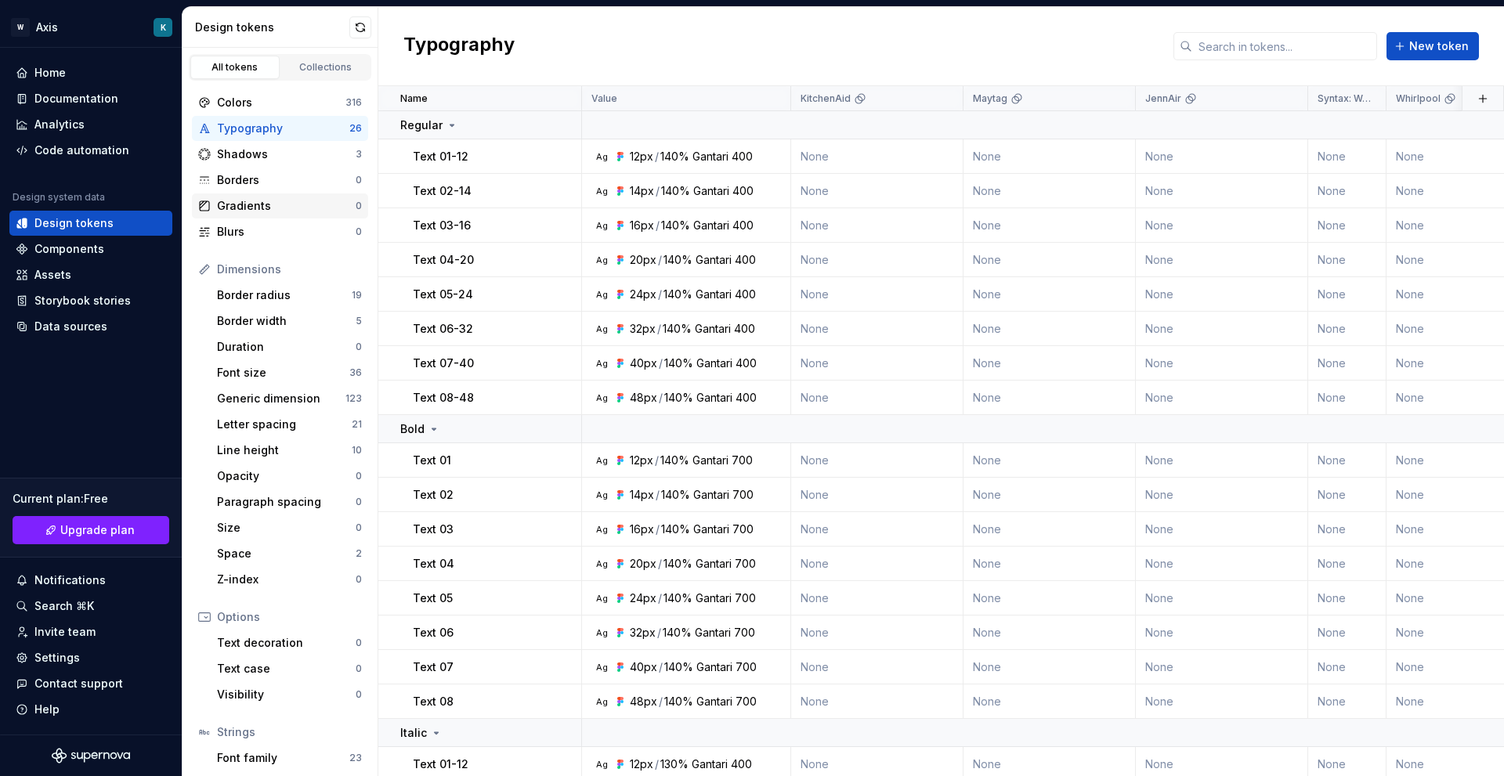
click at [265, 214] on div "Gradients 0" at bounding box center [280, 205] width 176 height 25
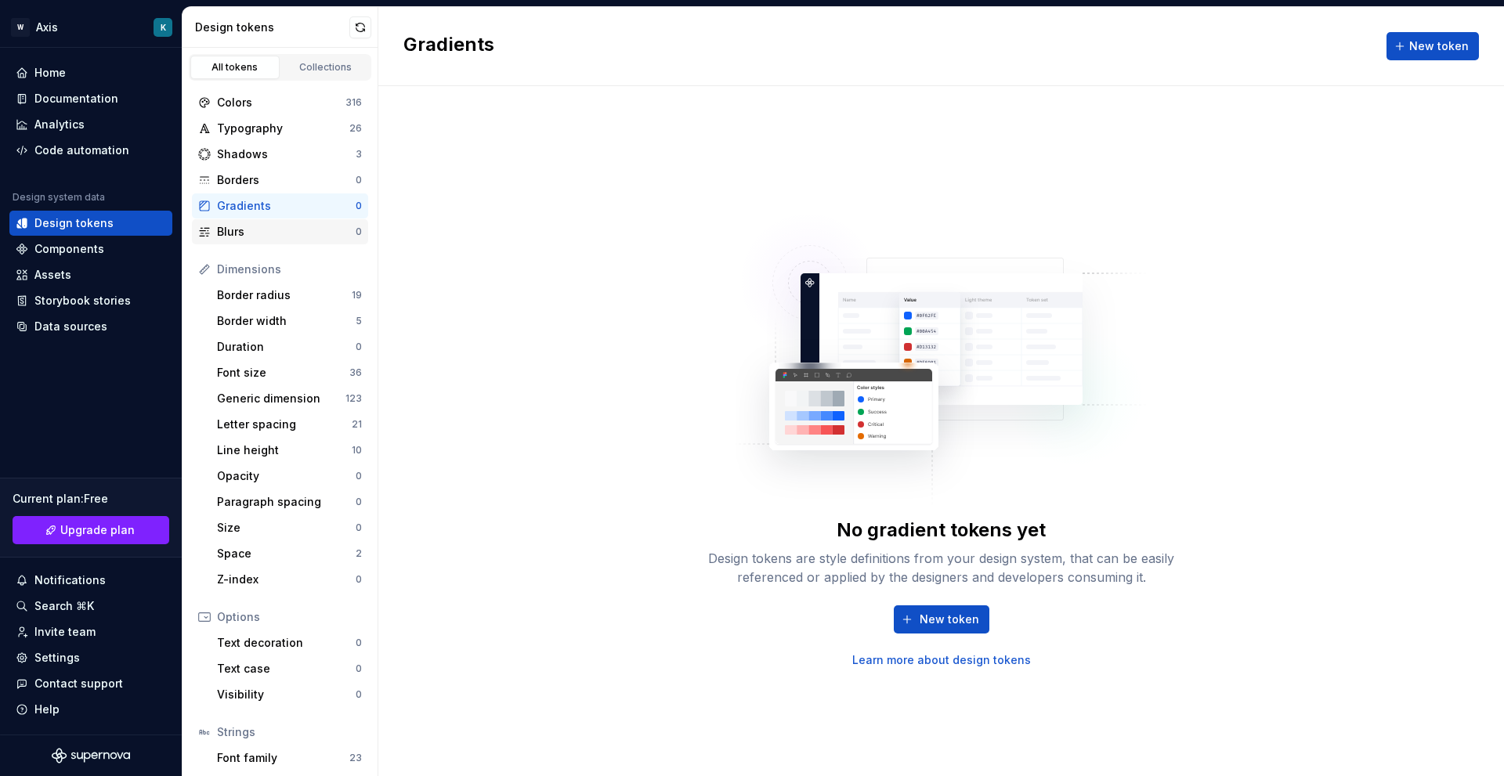
click at [250, 229] on div "Blurs" at bounding box center [286, 232] width 139 height 16
click at [259, 157] on div "Shadows" at bounding box center [286, 154] width 139 height 16
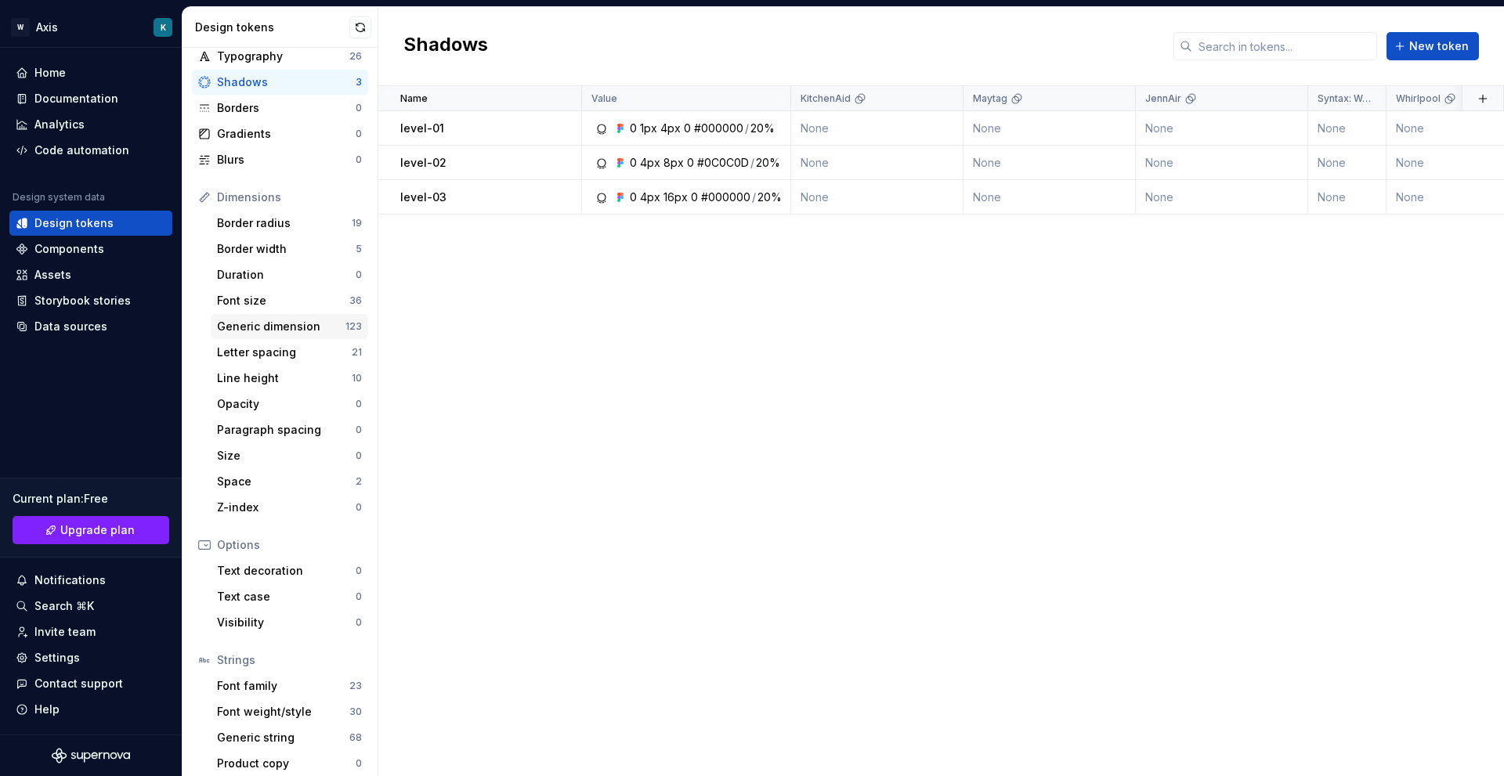
scroll to position [81, 0]
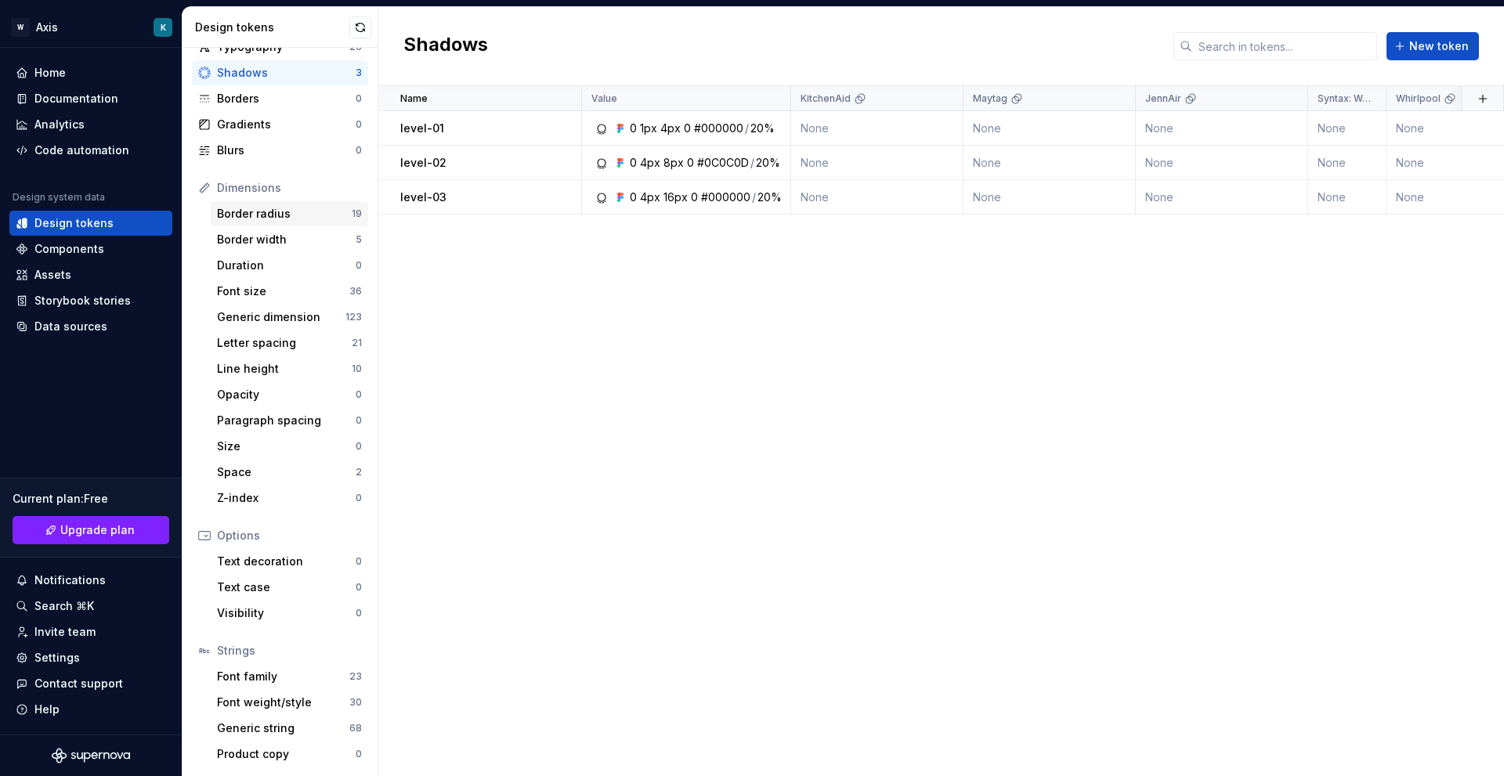
click at [309, 215] on div "Border radius" at bounding box center [284, 214] width 135 height 16
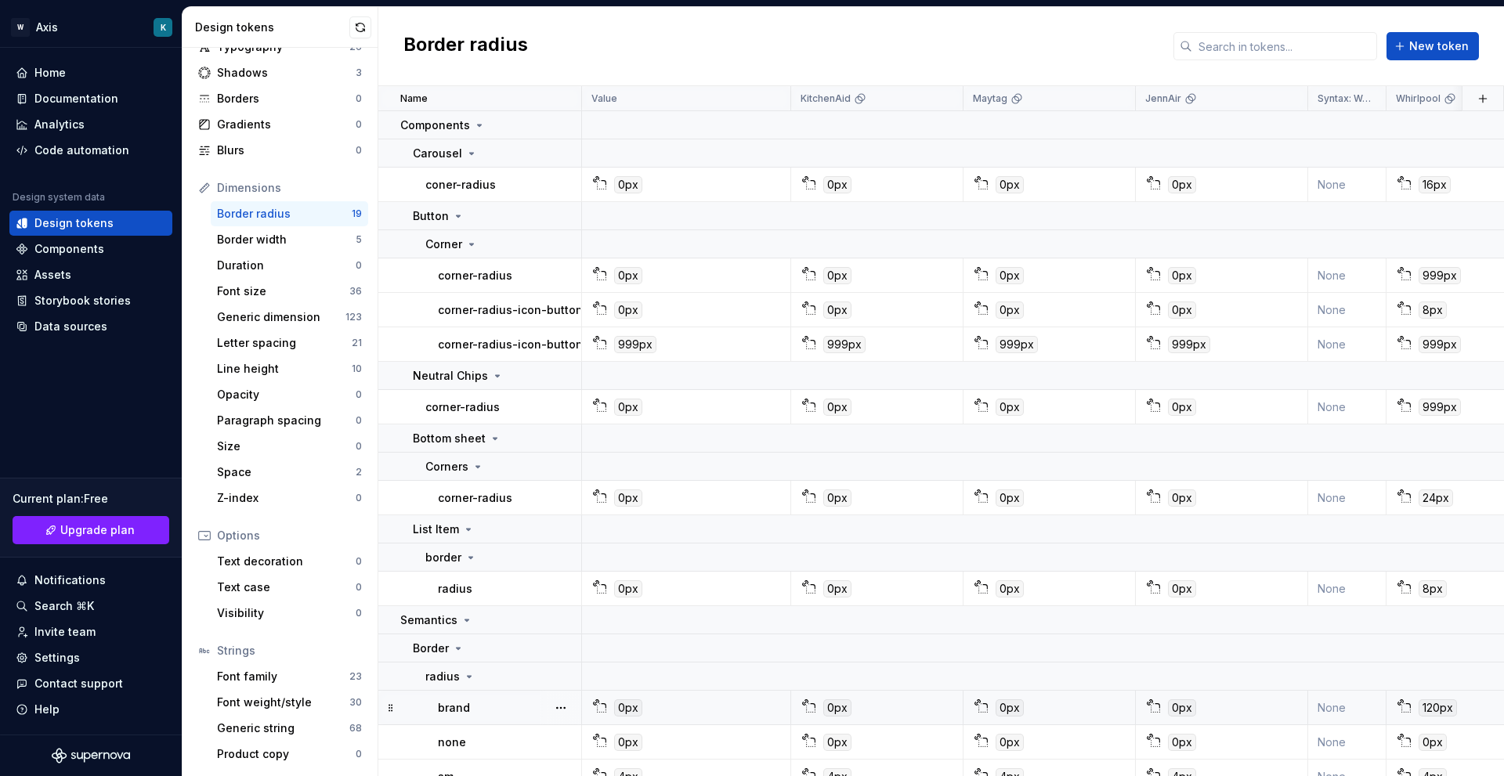
scroll to position [364, 0]
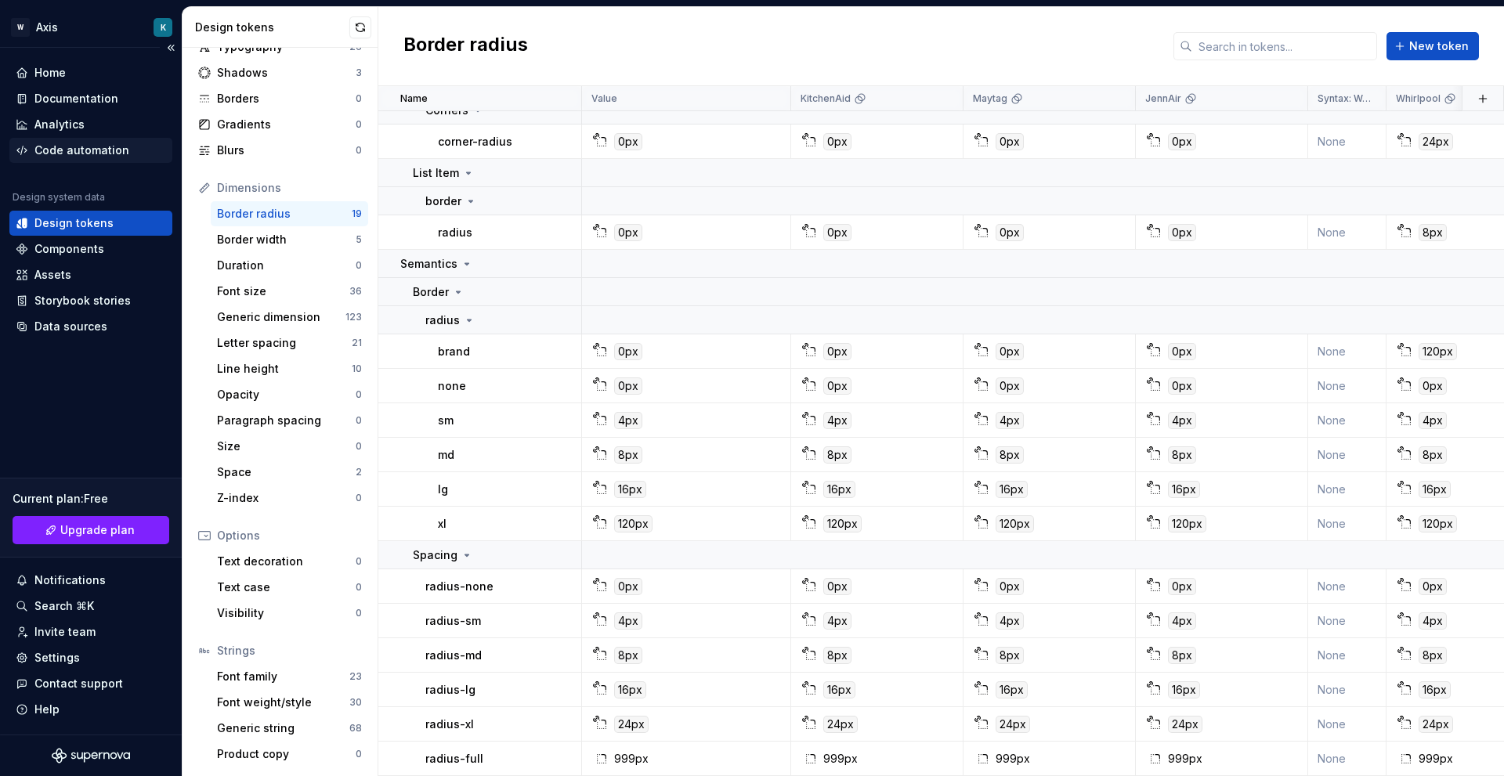
click at [78, 158] on div "Code automation" at bounding box center [90, 150] width 163 height 25
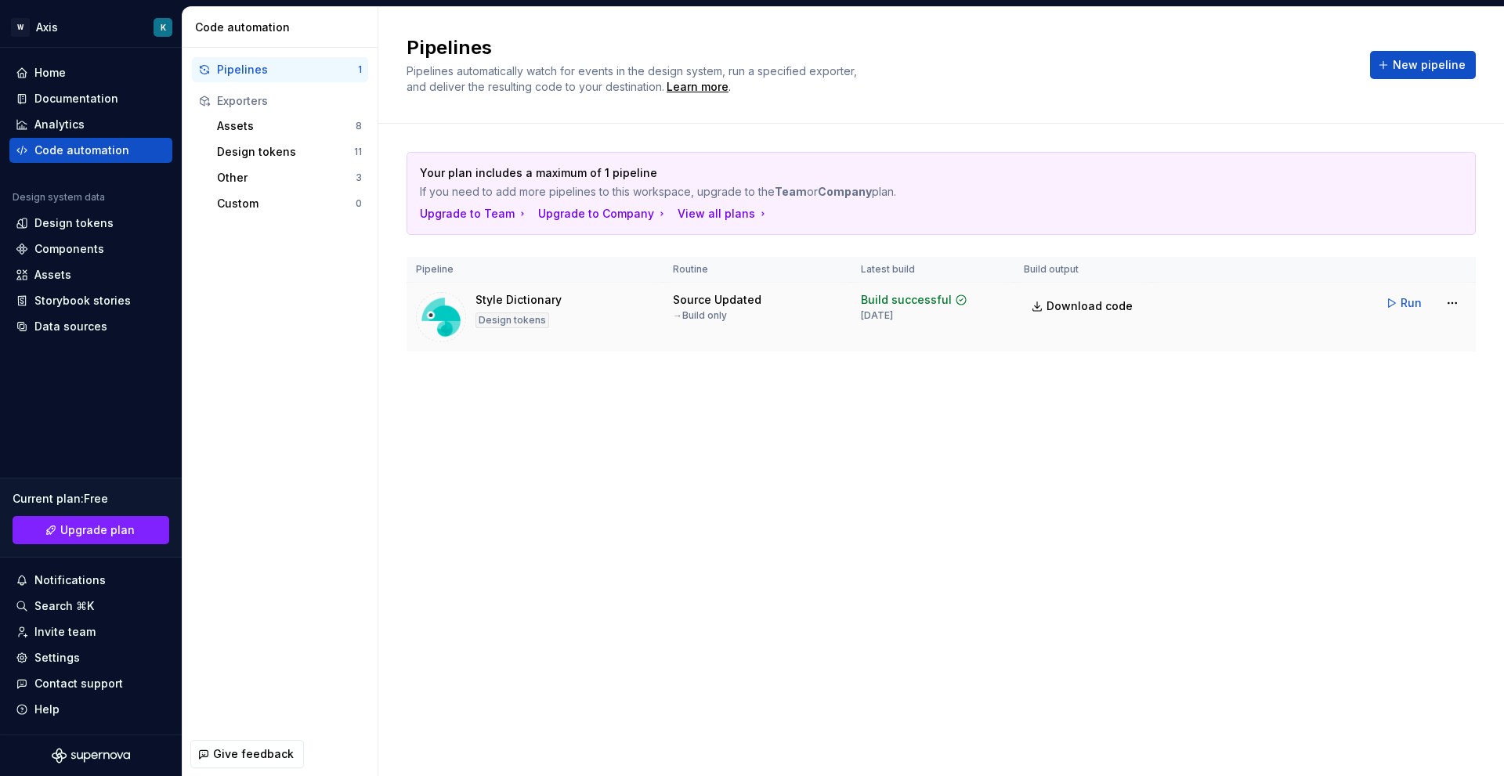
click at [494, 317] on div "Design tokens" at bounding box center [513, 321] width 74 height 16
drag, startPoint x: 476, startPoint y: 304, endPoint x: 1304, endPoint y: 362, distance: 830.1
click at [1304, 362] on div "Your plan includes a maximum of 1 pipeline If you need to add more pipelines to…" at bounding box center [941, 268] width 1069 height 288
click at [1279, 500] on div "Pipelines Pipelines automatically watch for events in the design system, run a …" at bounding box center [941, 391] width 1126 height 769
click at [1407, 308] on span "Run" at bounding box center [1411, 303] width 21 height 16
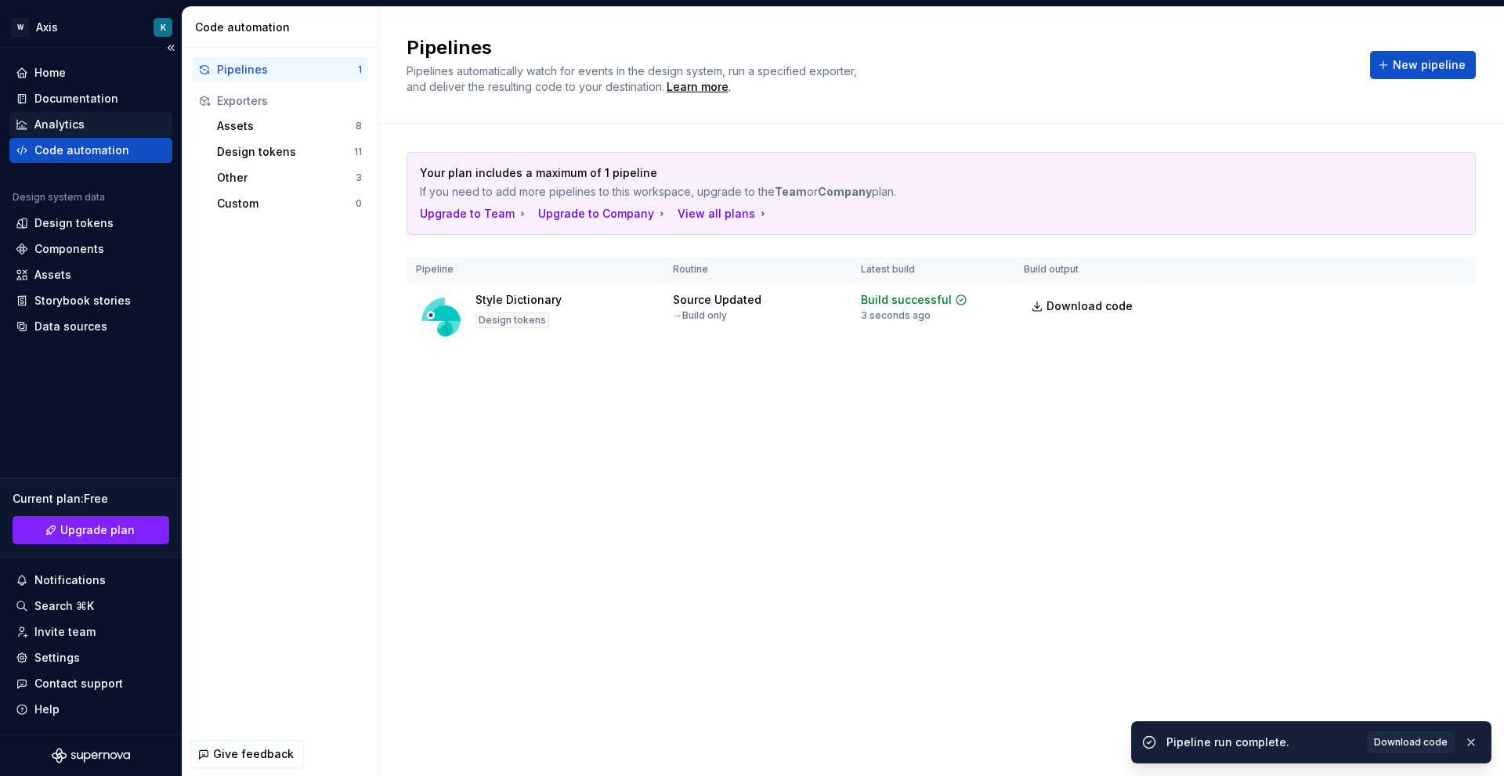
click at [104, 124] on div "Analytics" at bounding box center [91, 125] width 150 height 16
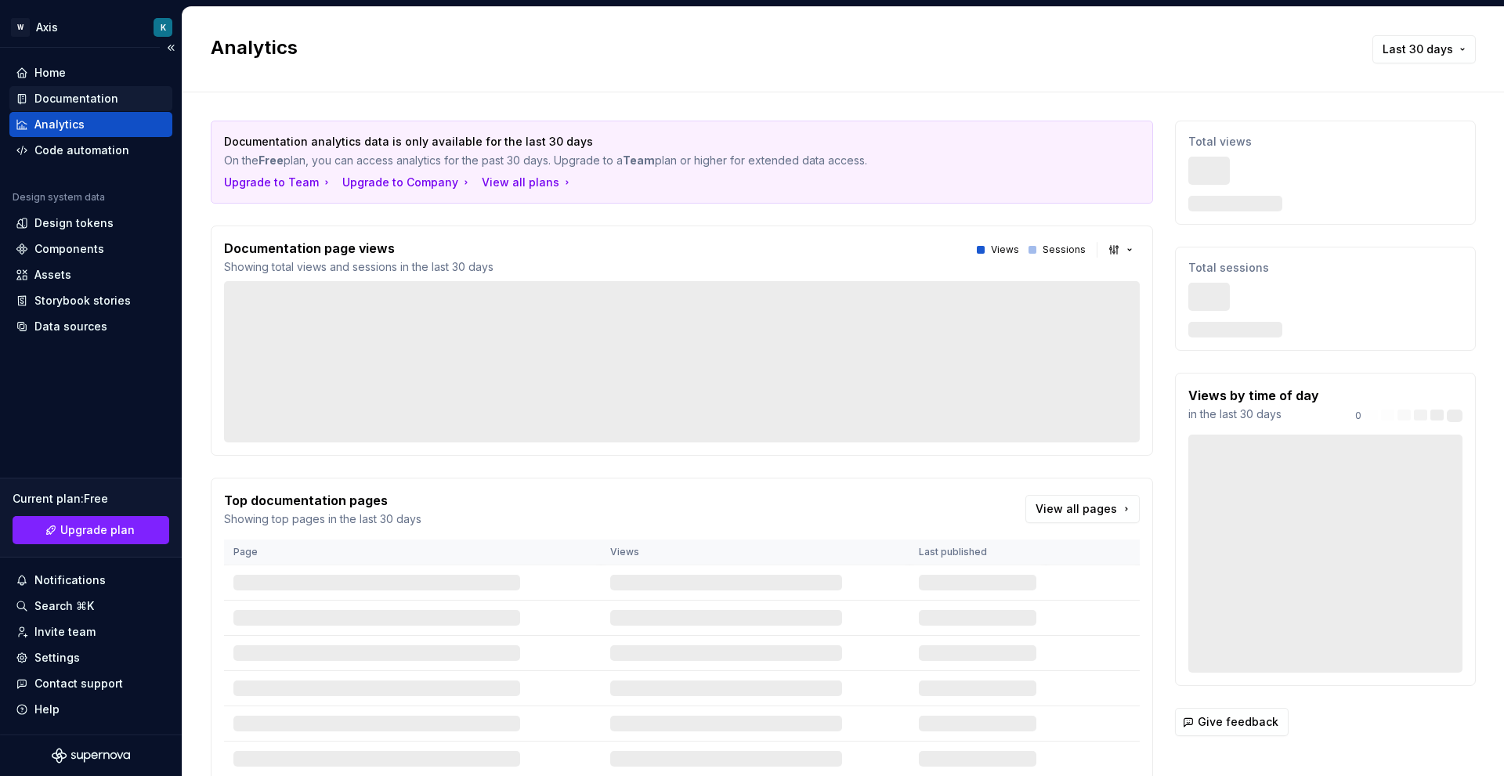
click at [81, 100] on div "Documentation" at bounding box center [76, 99] width 84 height 16
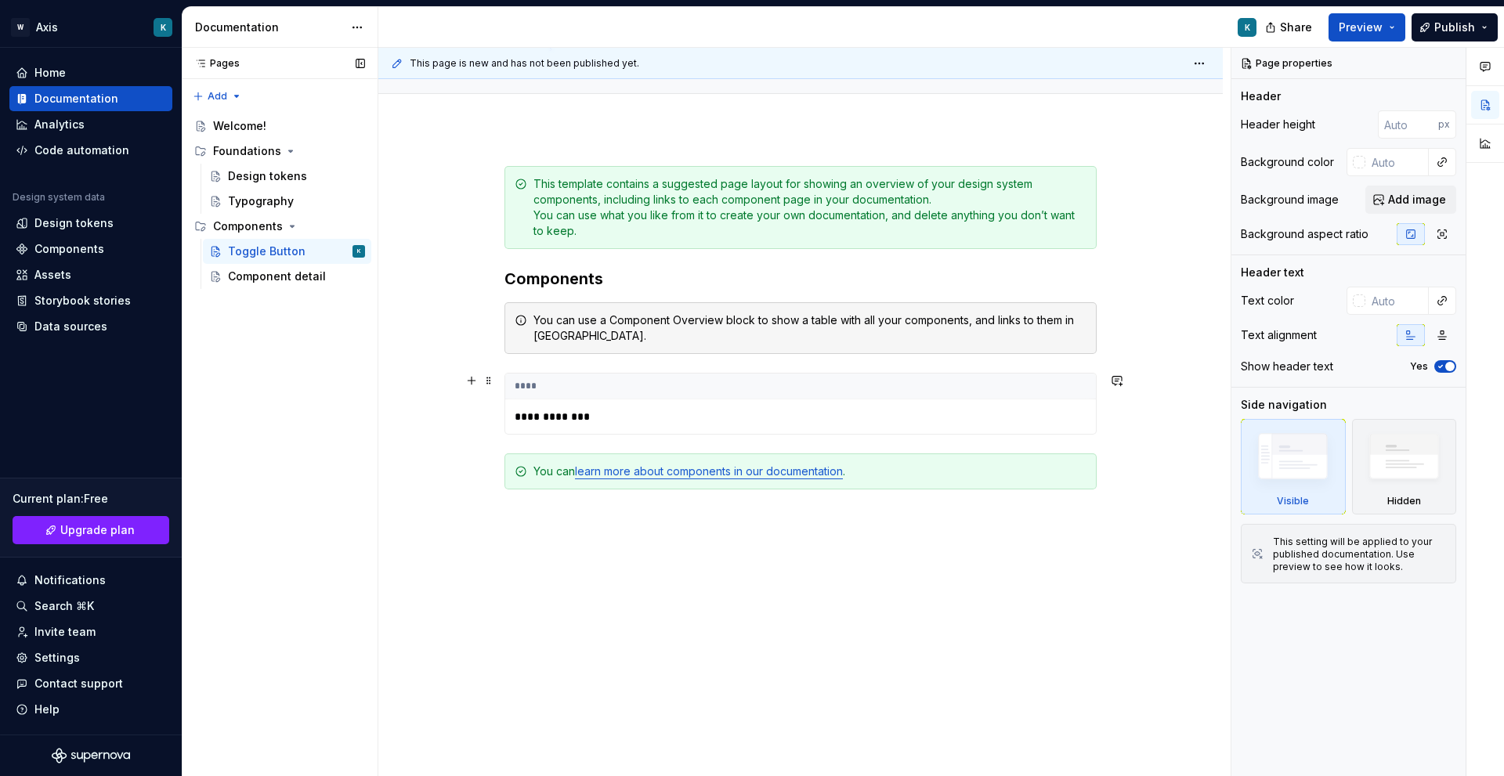
scroll to position [169, 0]
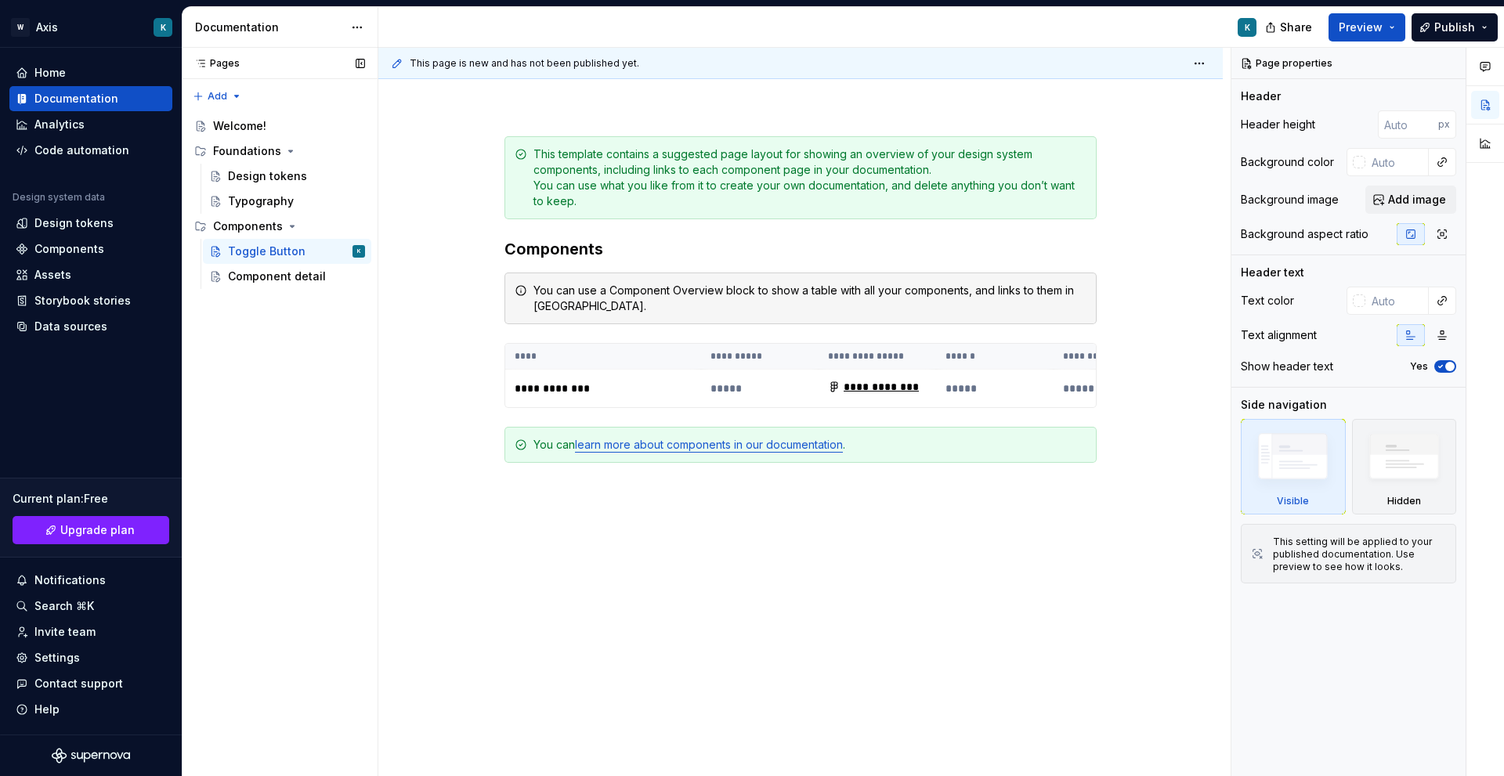
click at [306, 290] on div "Accessibility guide for tree Page tree. Navigate the tree with the arrow keys. …" at bounding box center [280, 199] width 196 height 185
click at [282, 275] on div "Component detail" at bounding box center [273, 277] width 90 height 16
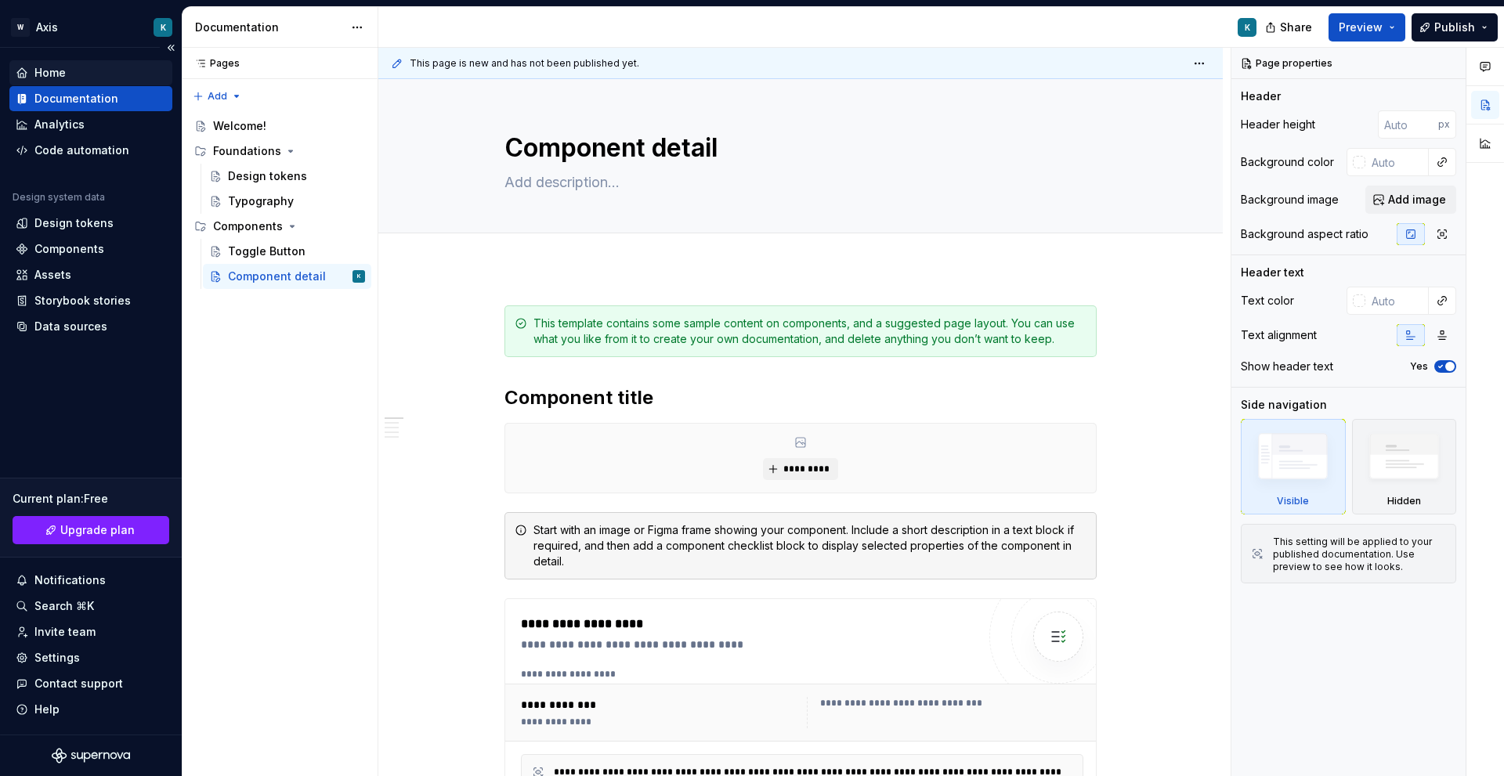
click at [54, 72] on div "Home" at bounding box center [49, 73] width 31 height 16
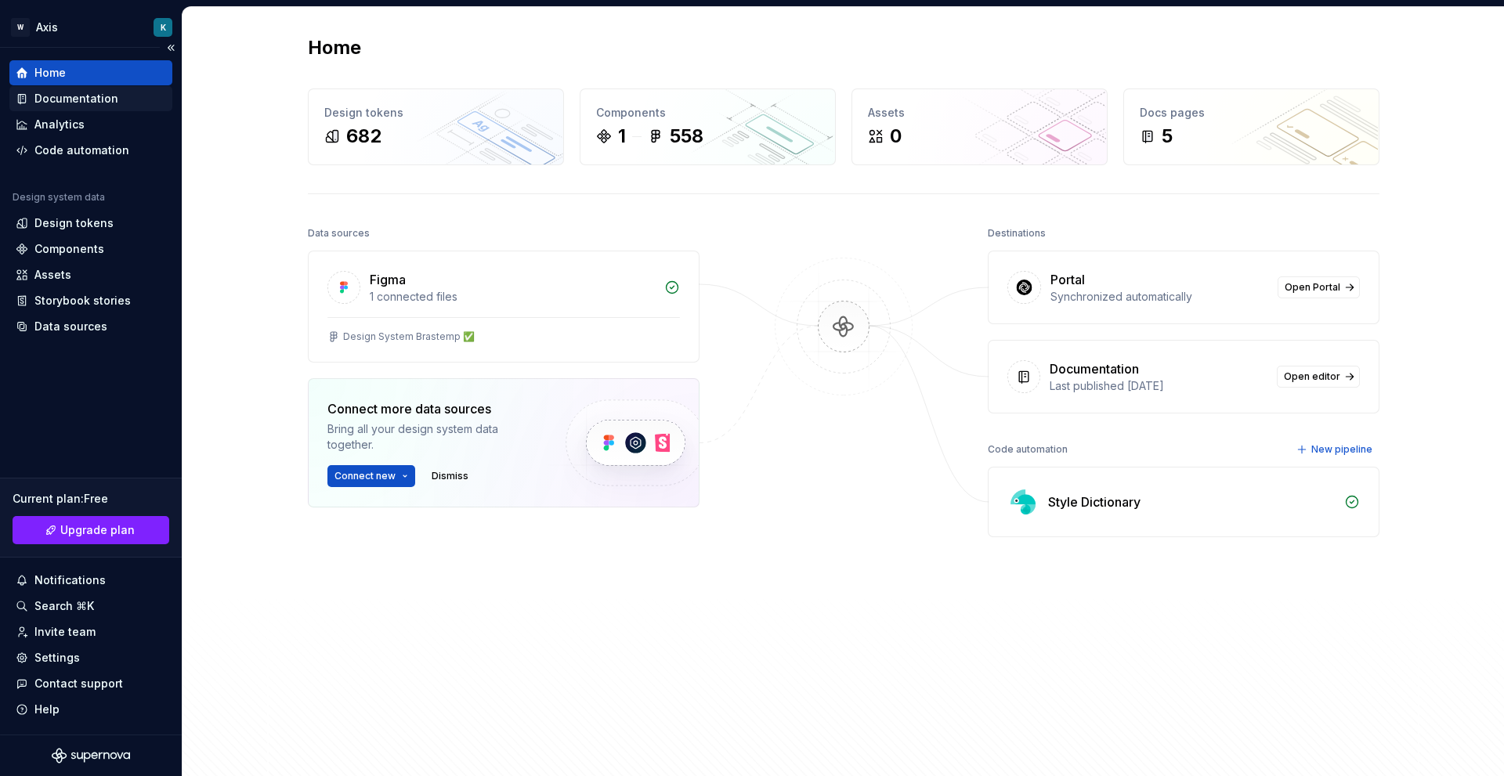
click at [89, 93] on div "Documentation" at bounding box center [76, 99] width 84 height 16
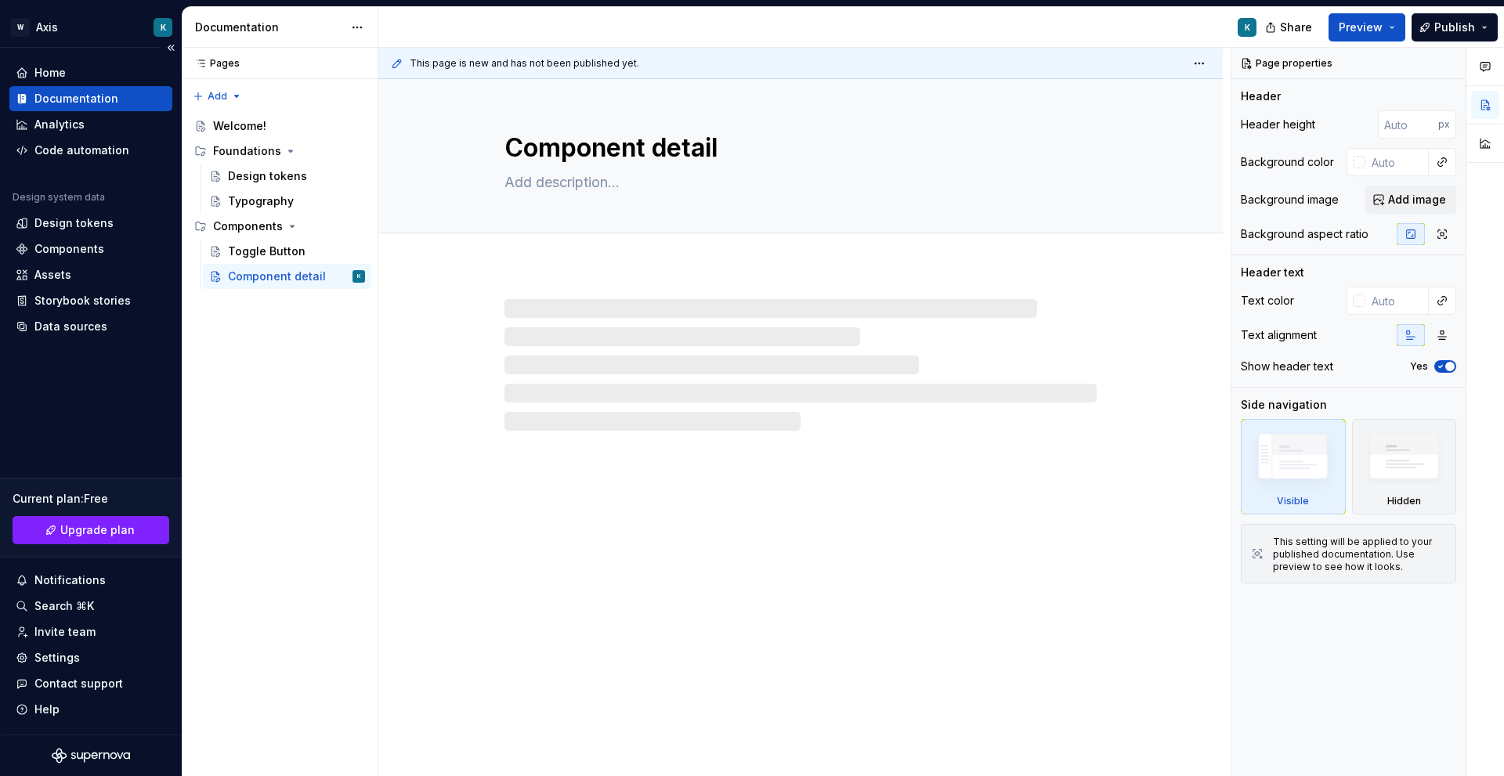
type textarea "*"
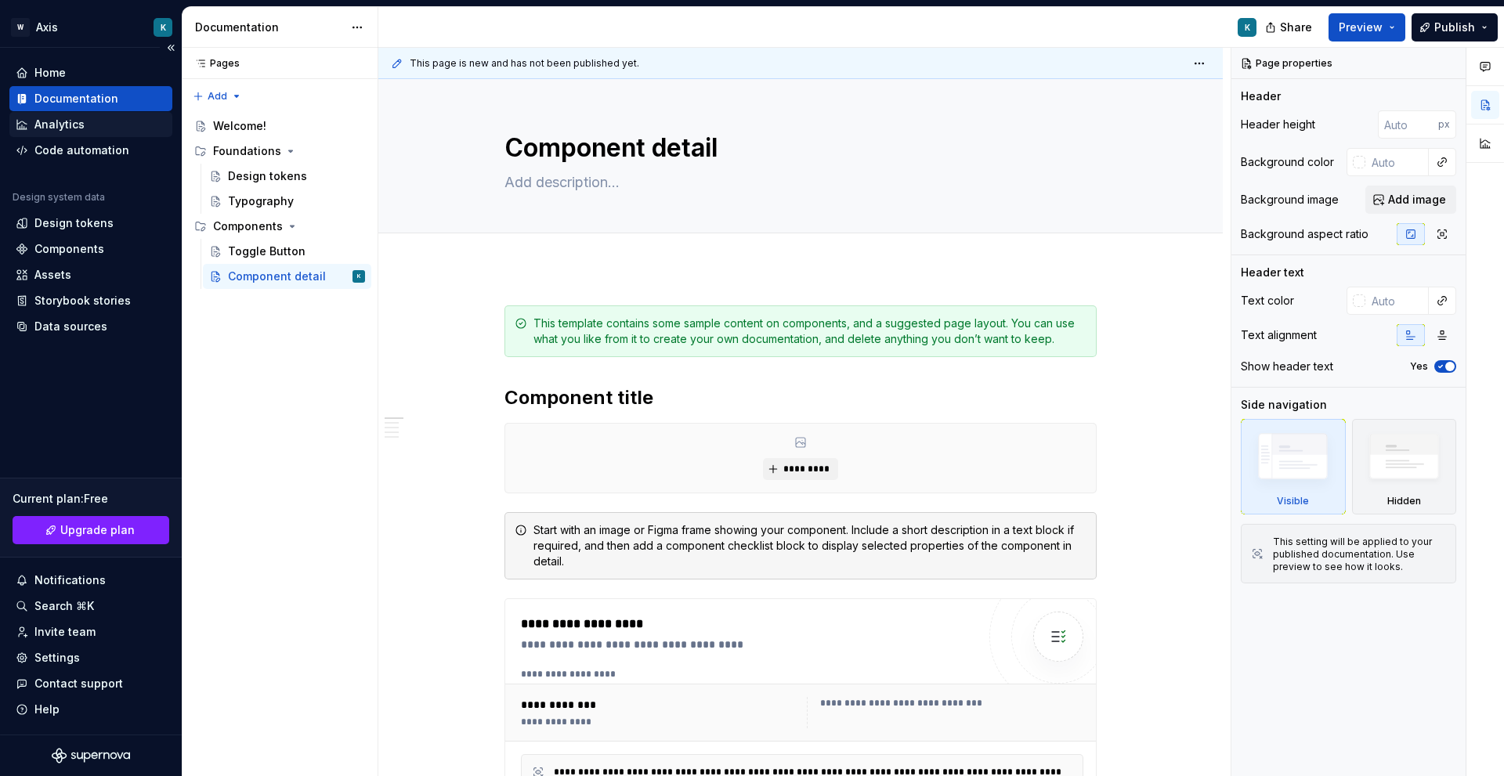
click at [96, 130] on div "Analytics" at bounding box center [91, 125] width 150 height 16
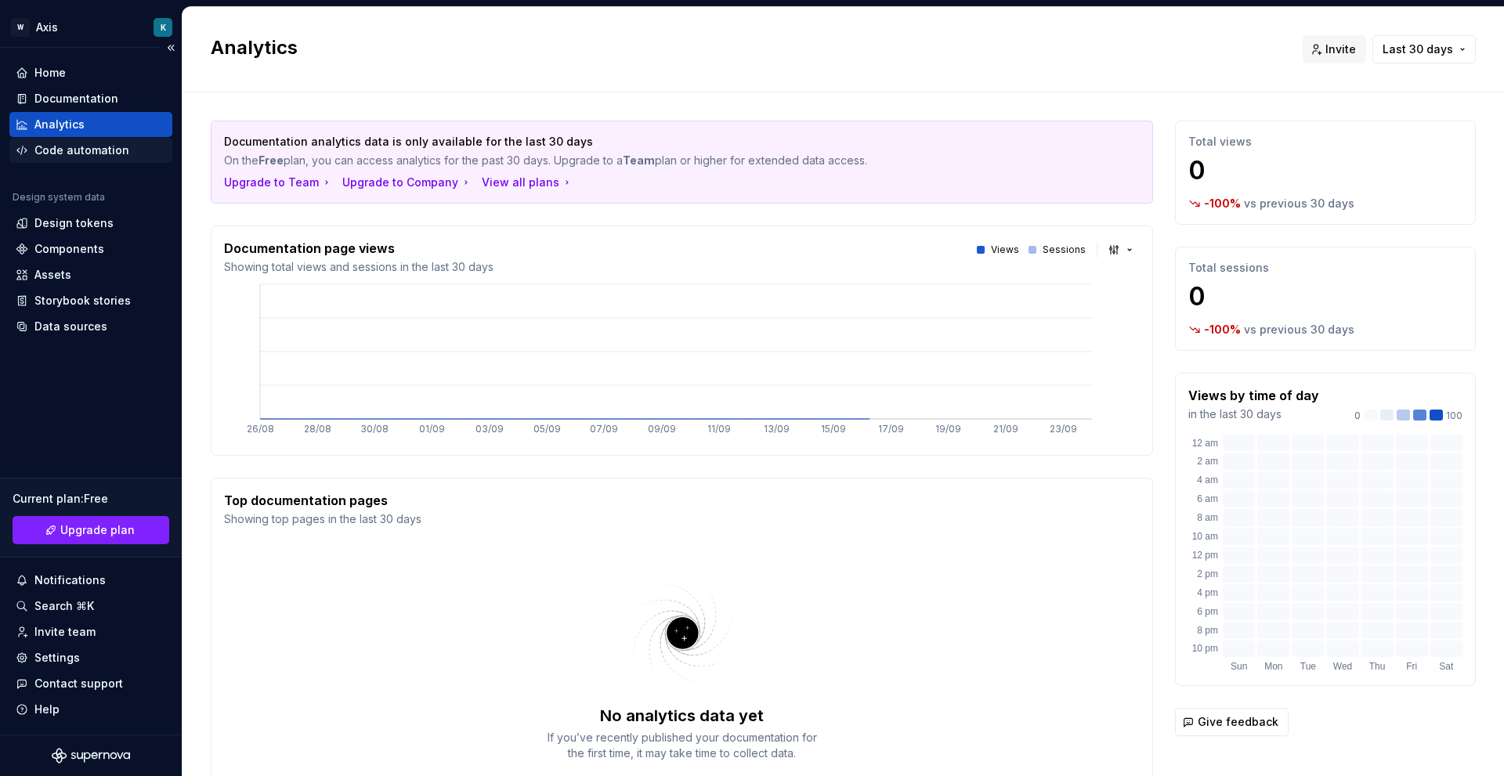
click at [116, 156] on div "Code automation" at bounding box center [81, 151] width 95 height 16
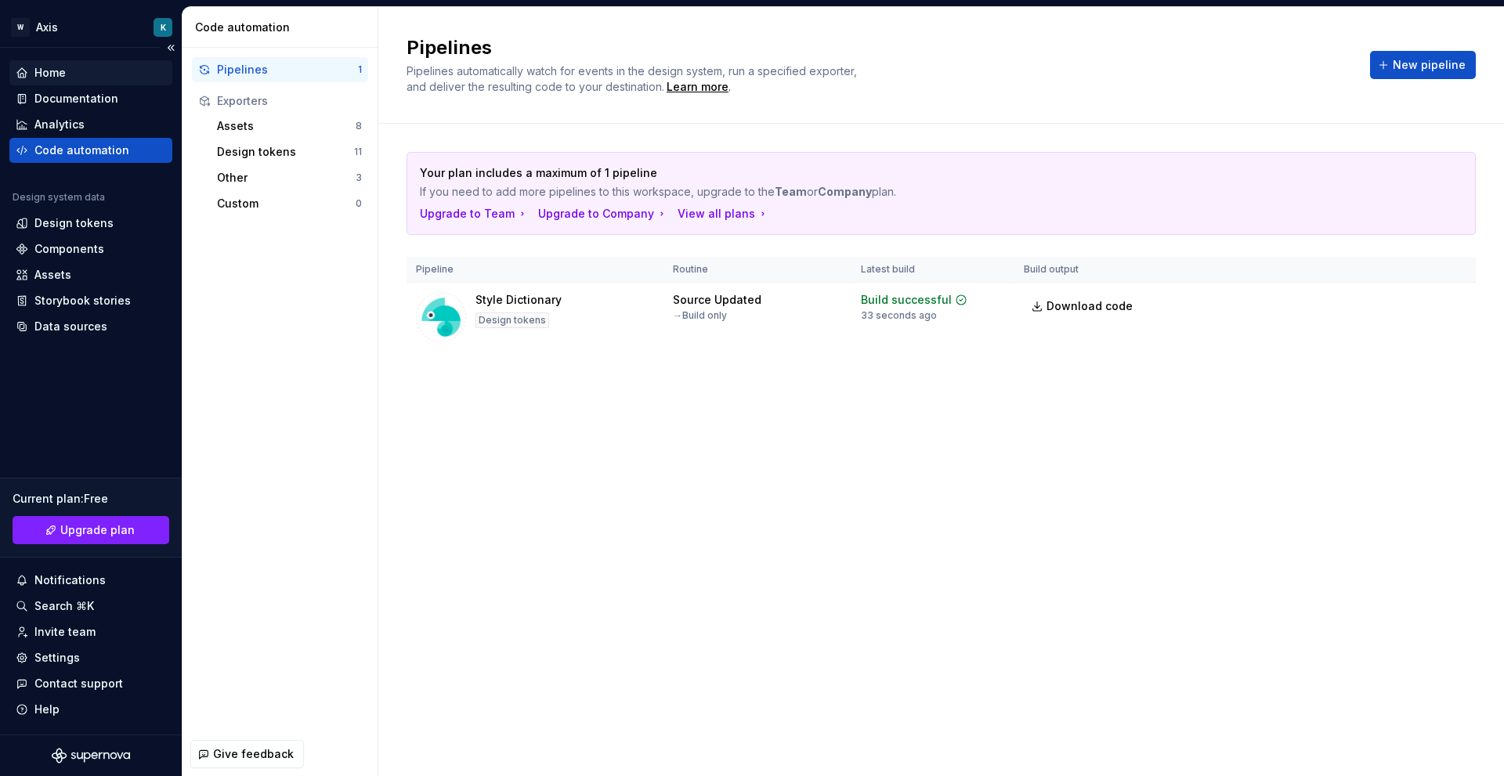
click at [118, 78] on div "Home" at bounding box center [91, 73] width 150 height 16
